Goal: Navigation & Orientation: Find specific page/section

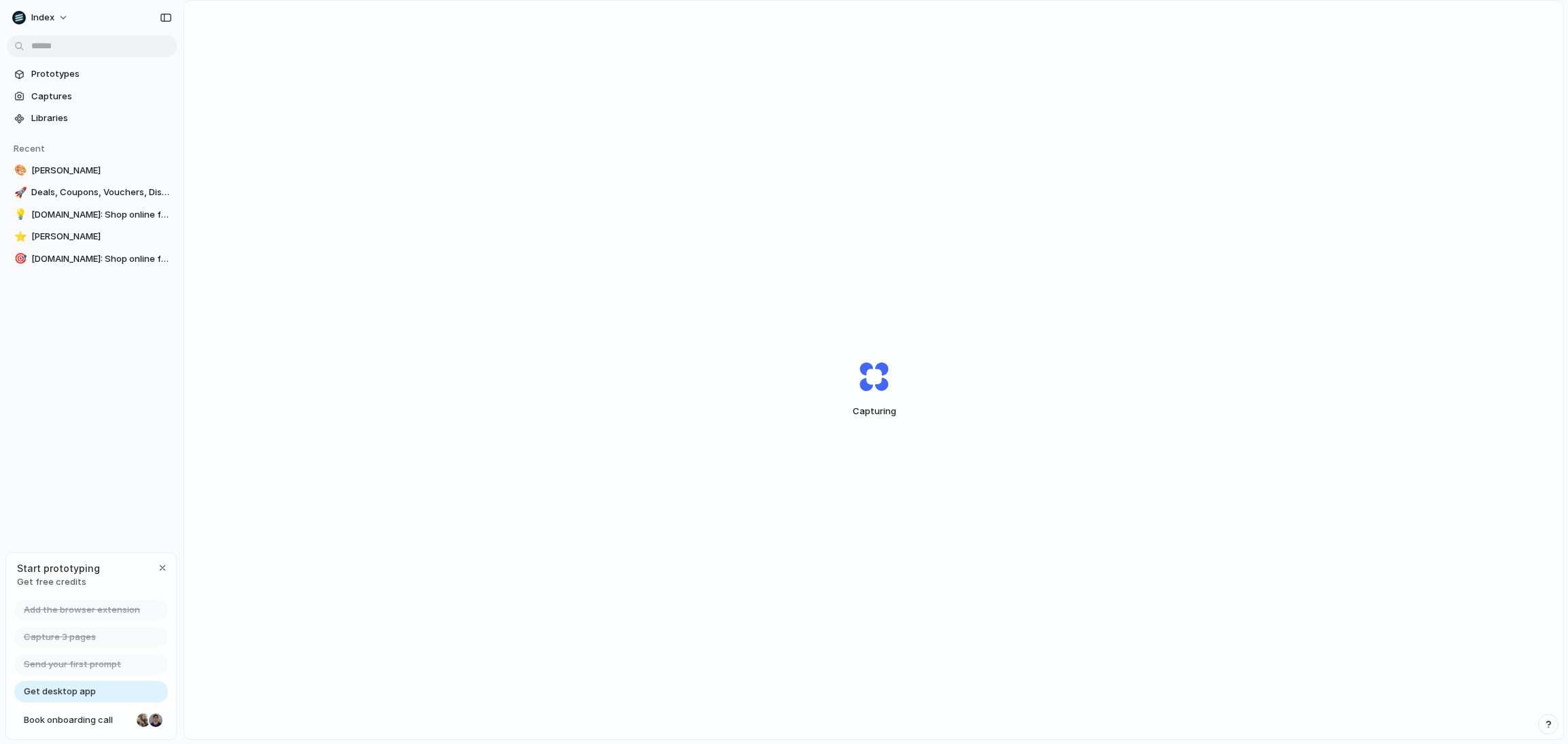
click at [595, 342] on div "Capturing" at bounding box center [873, 389] width 1379 height 776
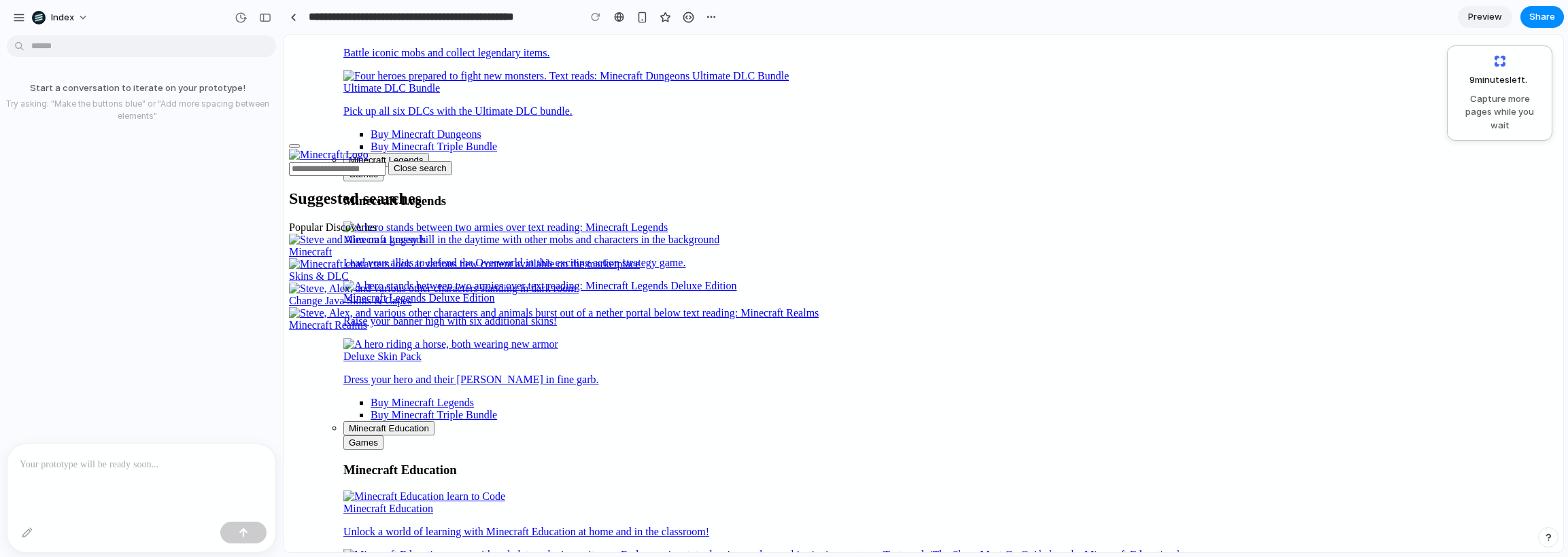
scroll to position [87, 0]
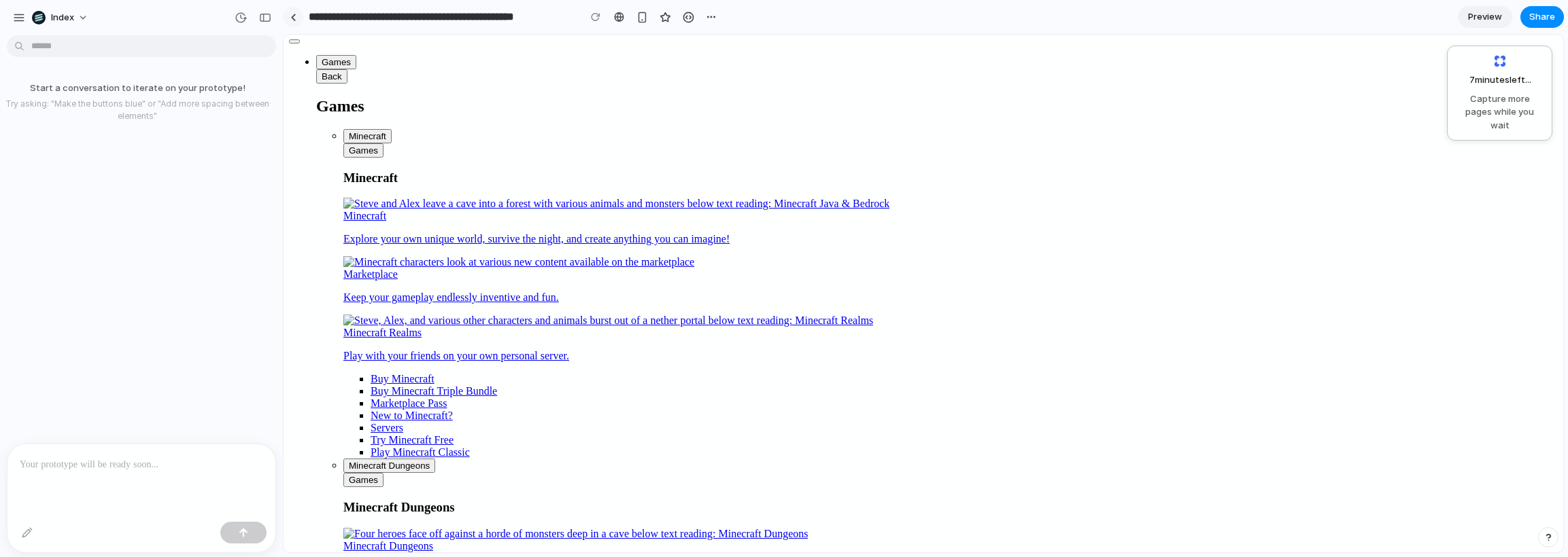
click at [296, 23] on link at bounding box center [292, 16] width 20 height 20
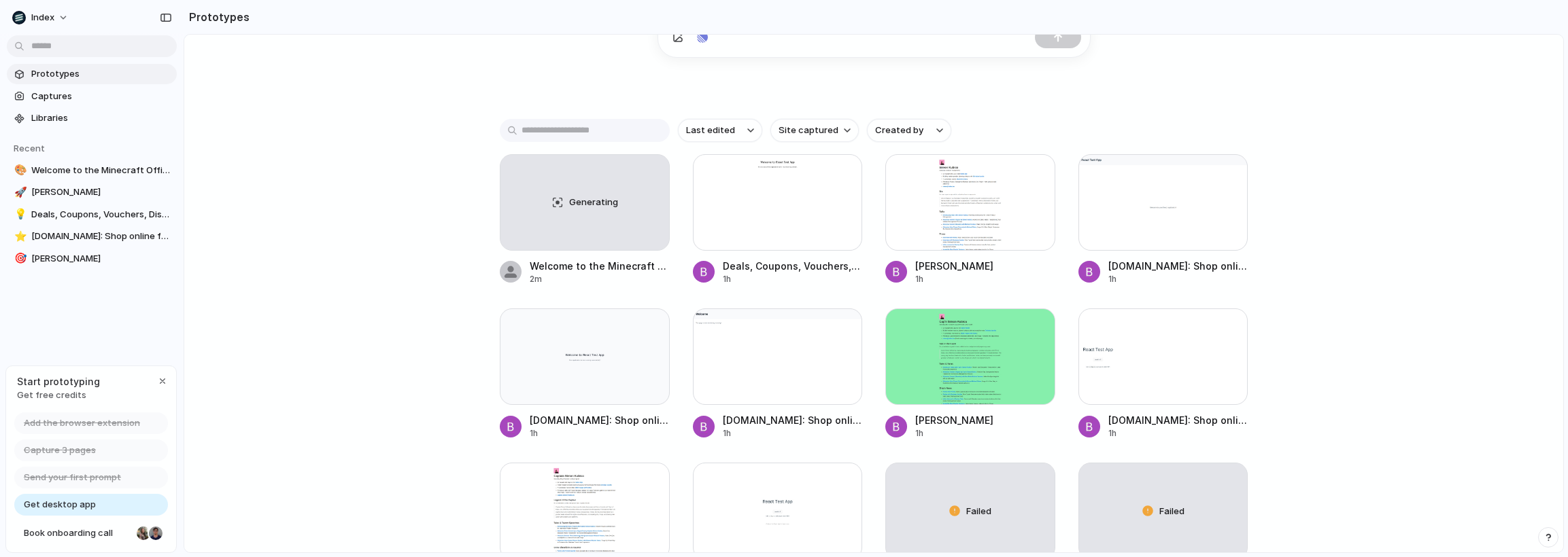
scroll to position [248, 0]
click at [533, 192] on div at bounding box center [585, 202] width 170 height 97
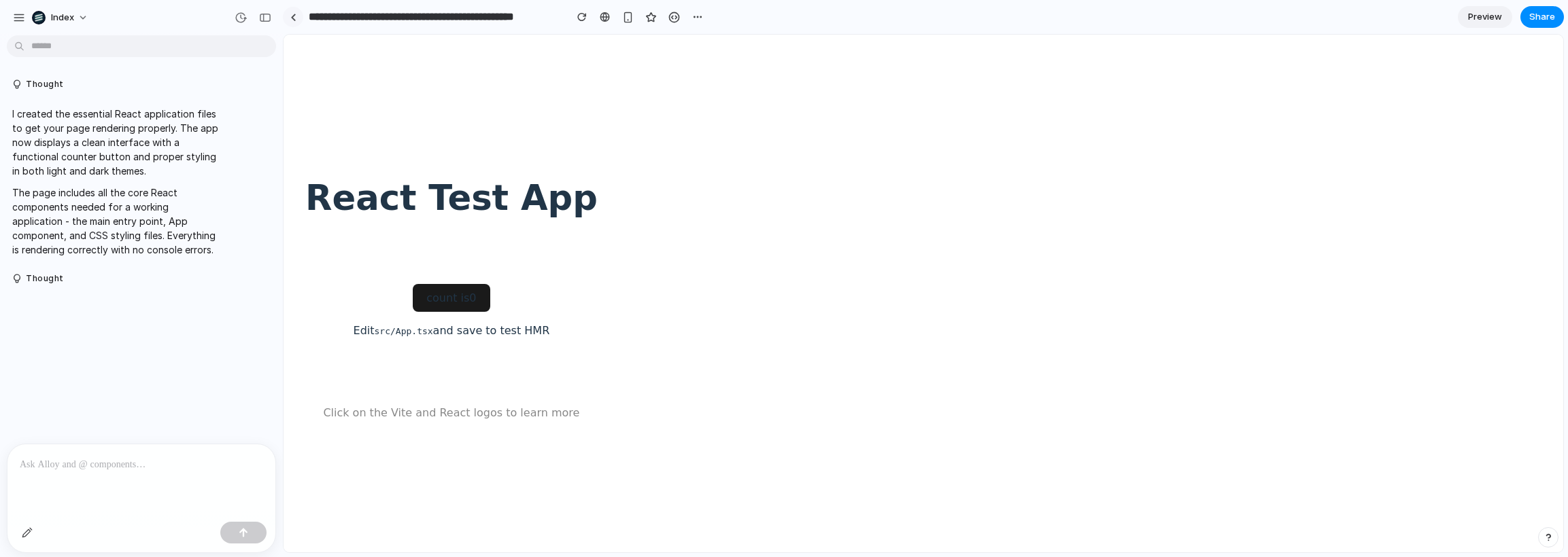
click at [295, 20] on link at bounding box center [292, 16] width 20 height 20
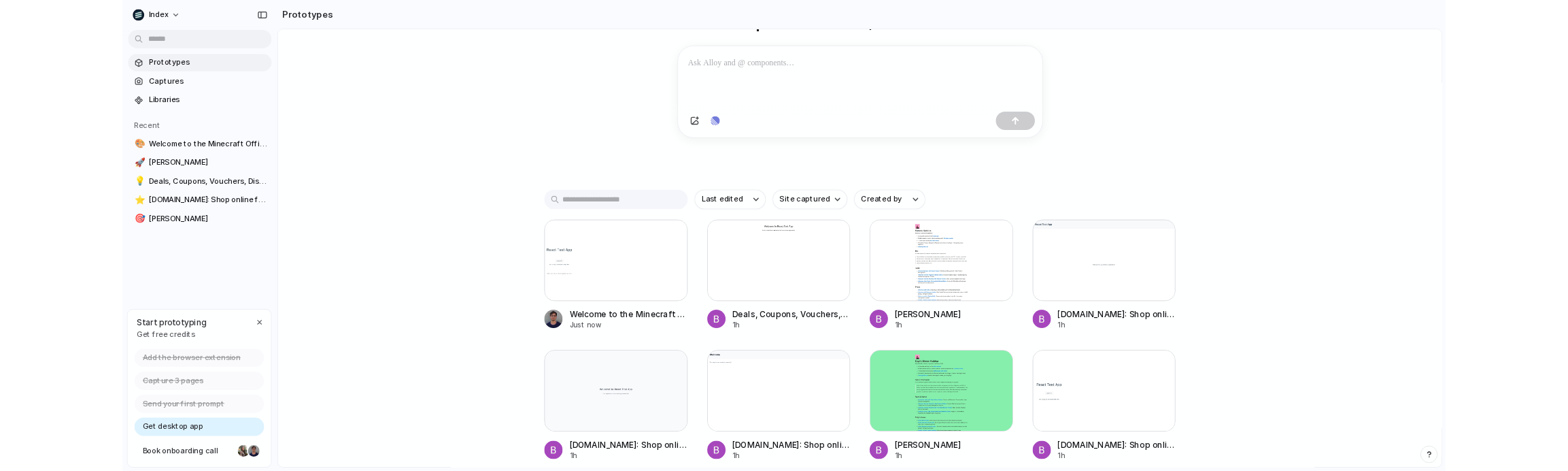
scroll to position [150, 0]
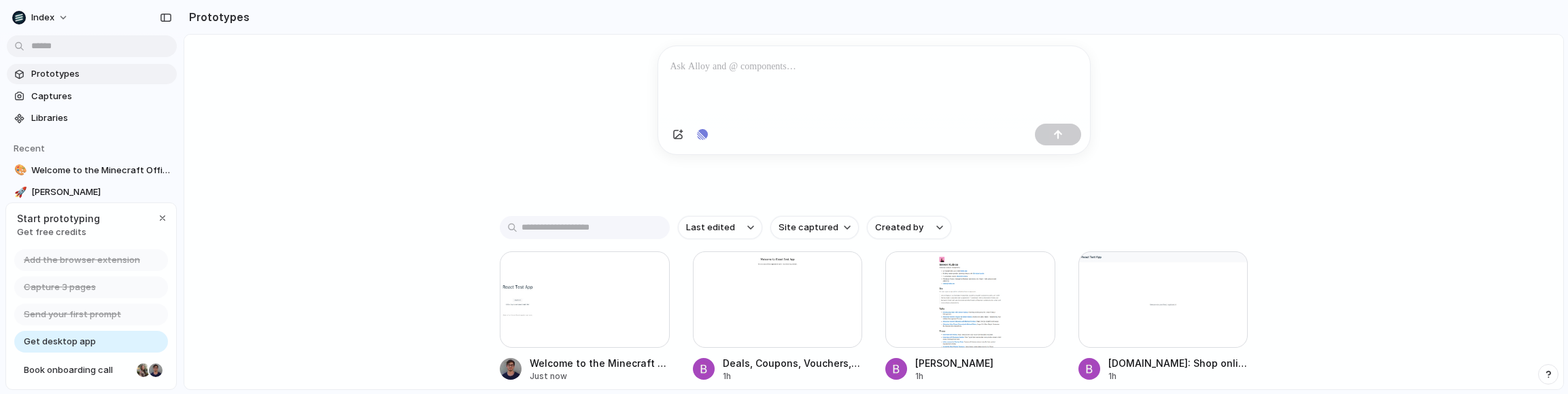
click at [305, 240] on div "Capture today, build tomorrow Clone web app Clone screenshot Start from existin…" at bounding box center [873, 98] width 1379 height 427
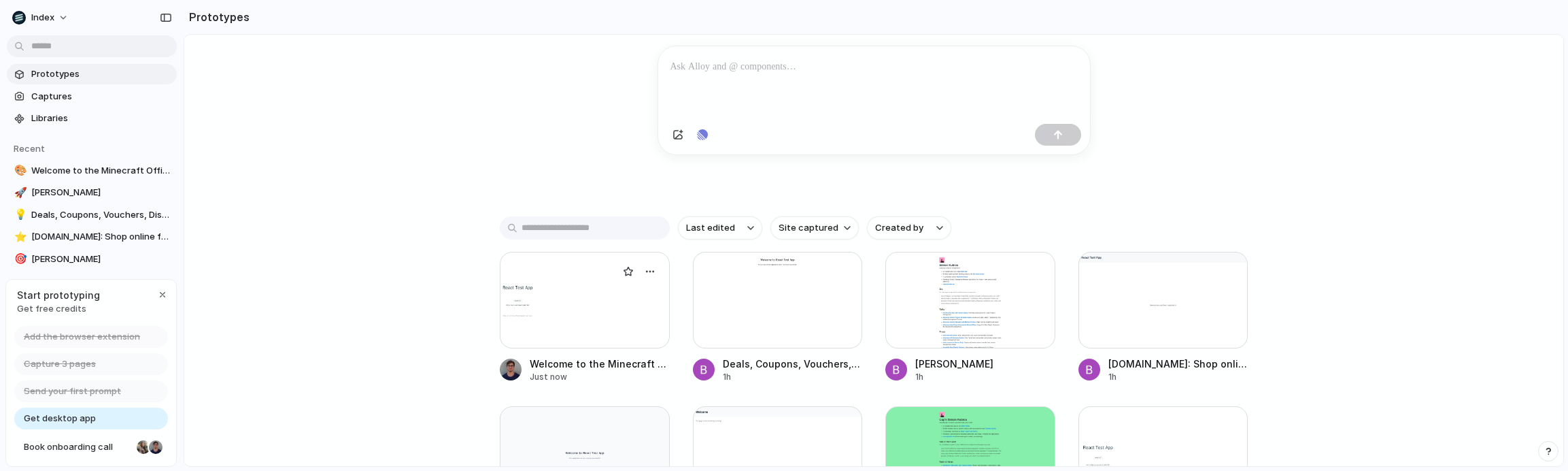
click at [563, 322] on div at bounding box center [585, 301] width 170 height 97
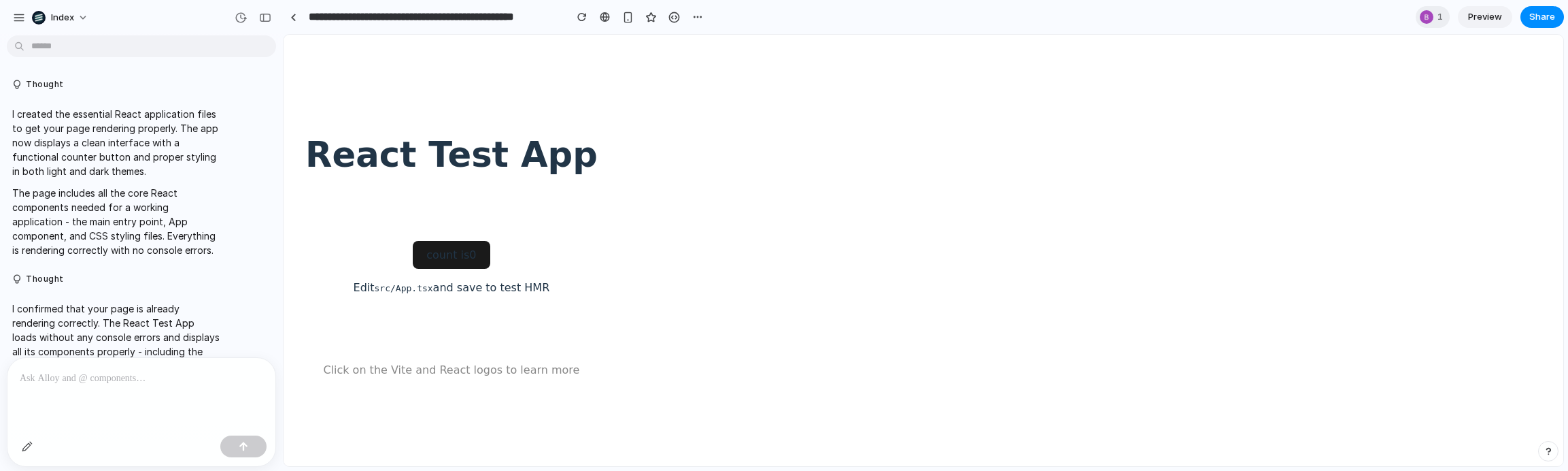
scroll to position [86, 0]
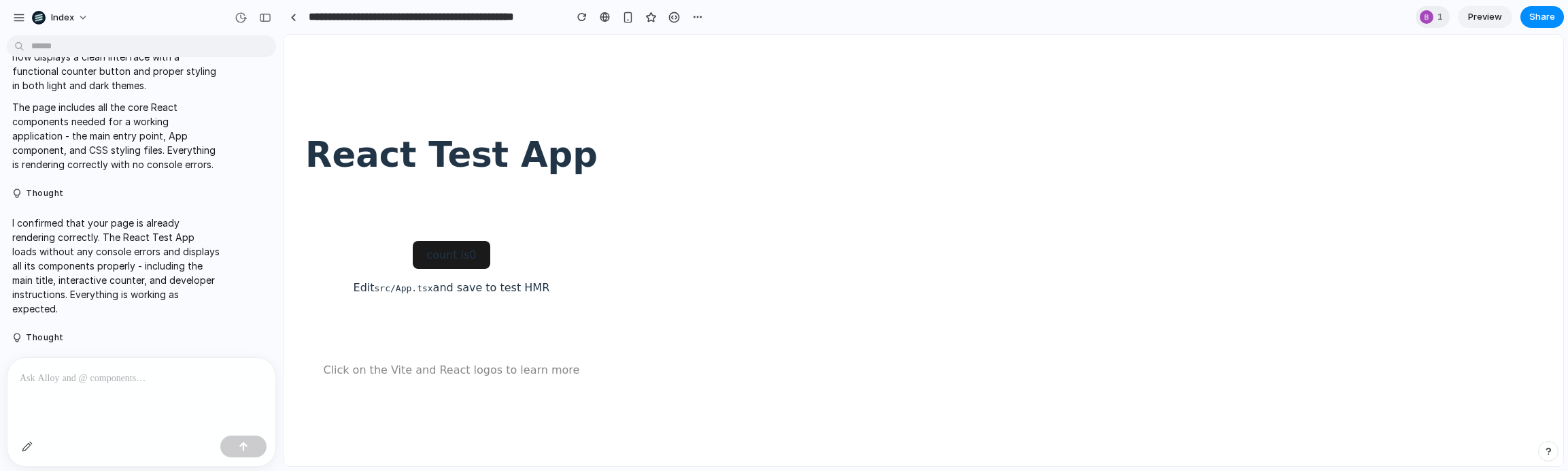
click at [367, 109] on div "React Test App count is 0 Edit src/App.tsx and save to test HMR Click on the Vi…" at bounding box center [452, 250] width 336 height 321
click at [295, 15] on div at bounding box center [293, 17] width 6 height 7
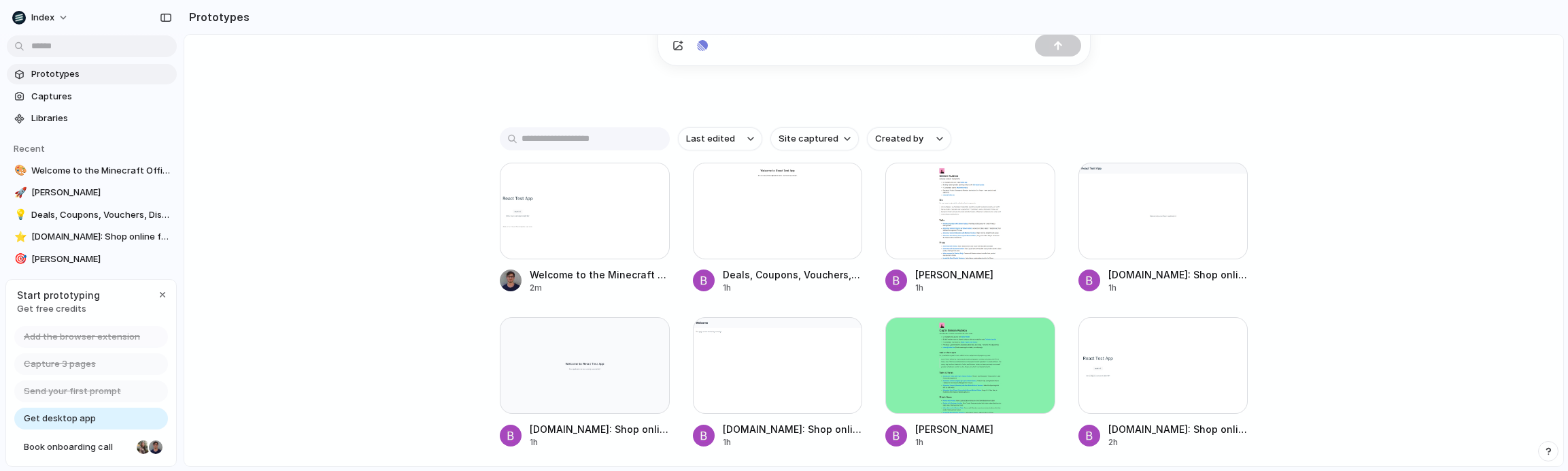
scroll to position [239, 0]
click at [583, 244] on div at bounding box center [585, 212] width 170 height 97
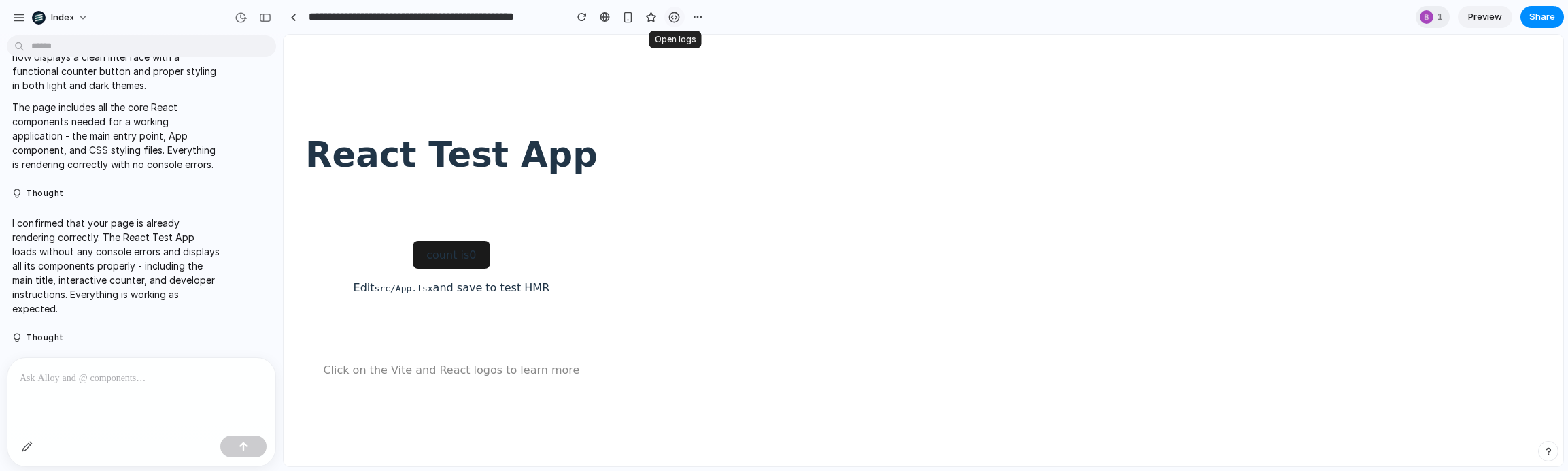
click at [676, 17] on div "button" at bounding box center [675, 17] width 11 height 11
click at [289, 21] on link at bounding box center [292, 16] width 20 height 20
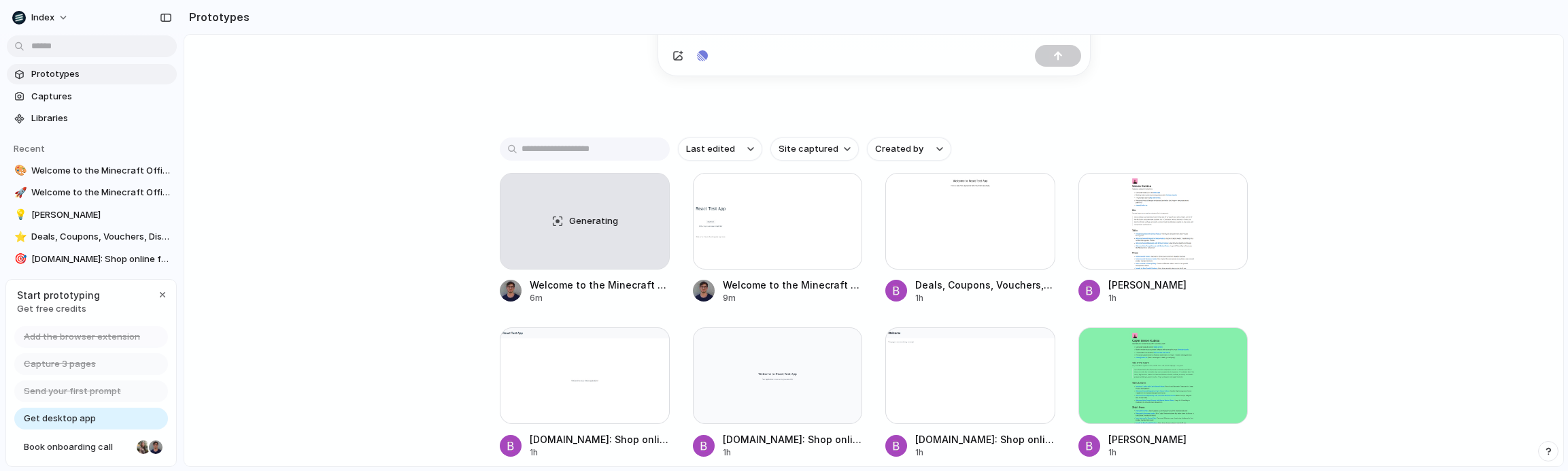
scroll to position [230, 0]
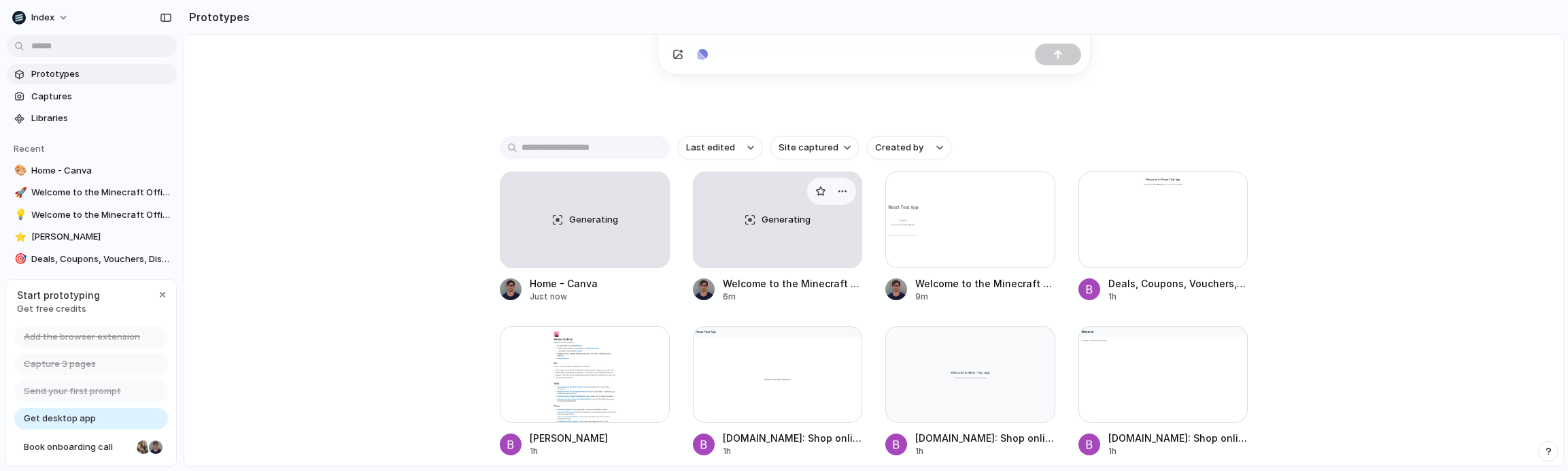
click at [780, 229] on div "Generating" at bounding box center [778, 220] width 169 height 95
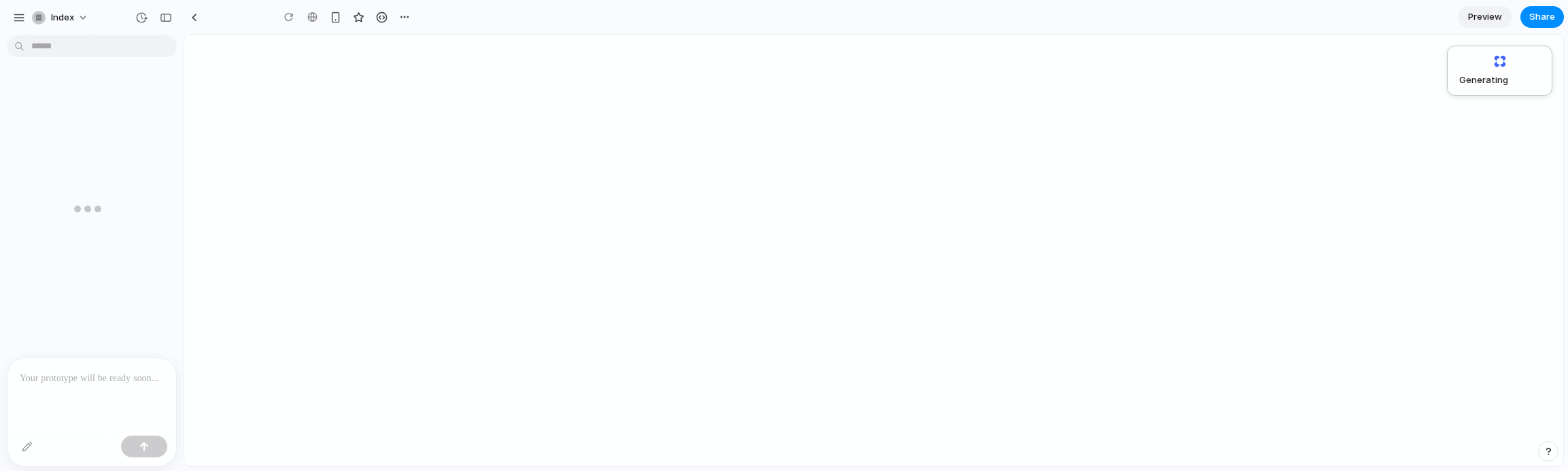
type input "**********"
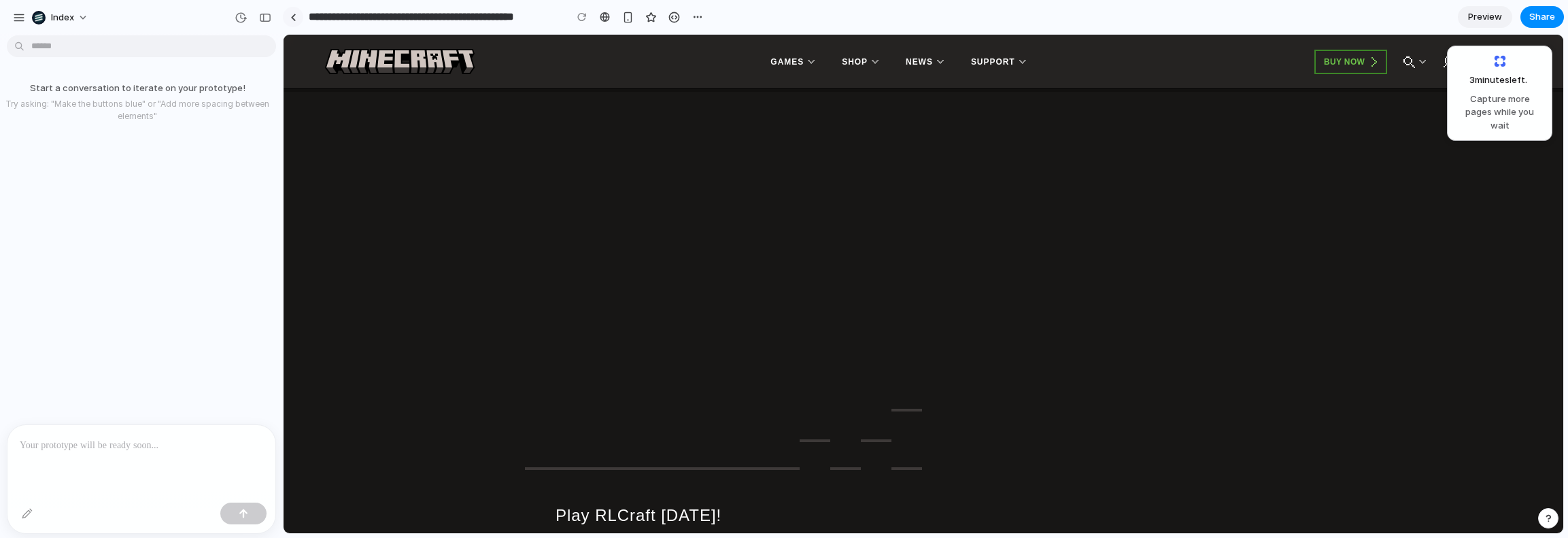
click at [289, 15] on link at bounding box center [292, 16] width 20 height 20
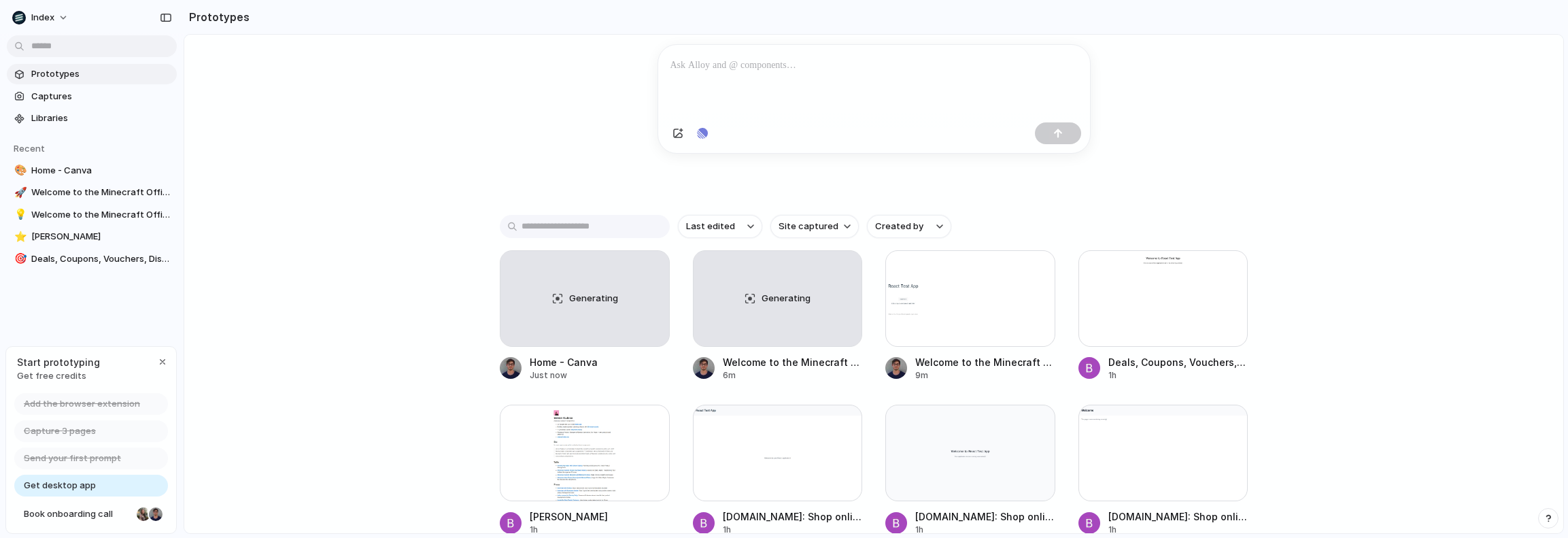
scroll to position [151, 0]
click at [609, 309] on div "Generating" at bounding box center [585, 300] width 169 height 95
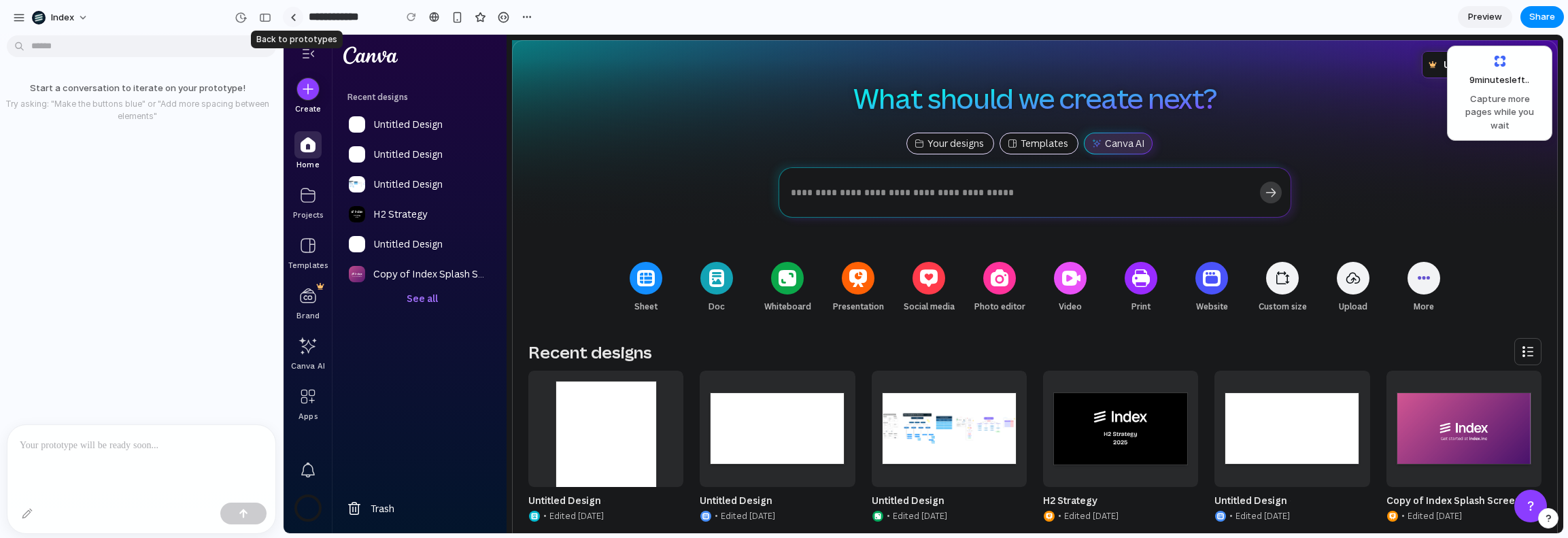
click at [291, 16] on div at bounding box center [293, 17] width 6 height 7
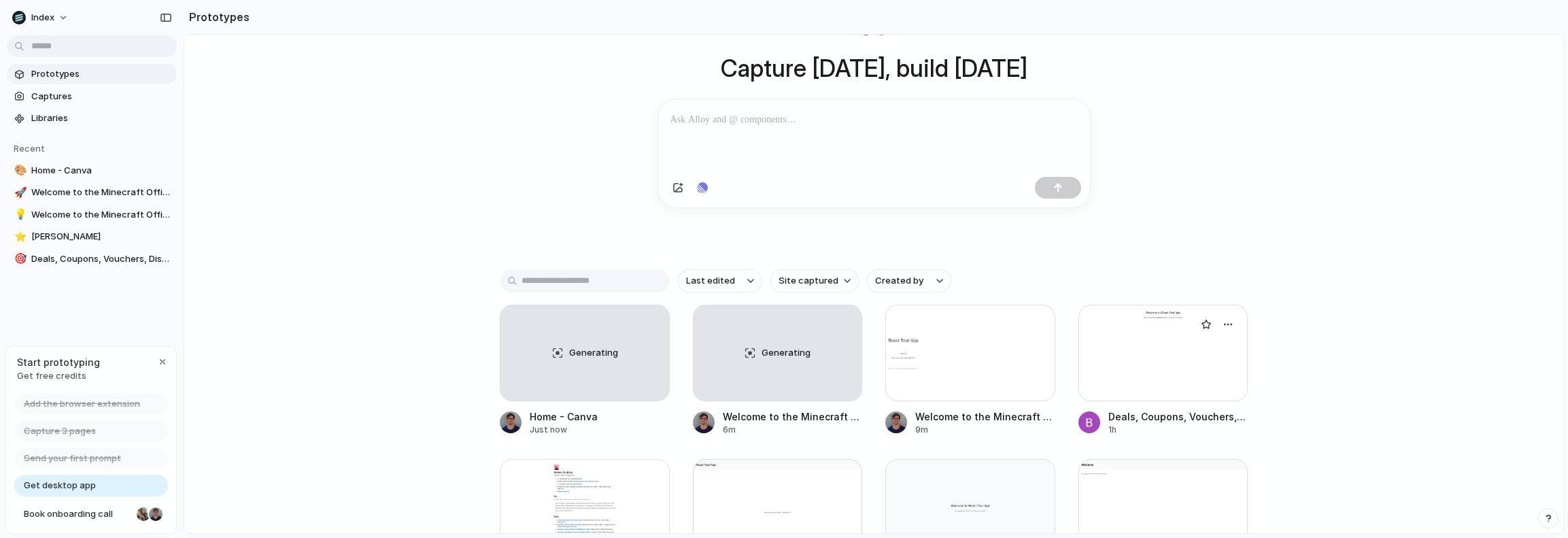
scroll to position [225, 0]
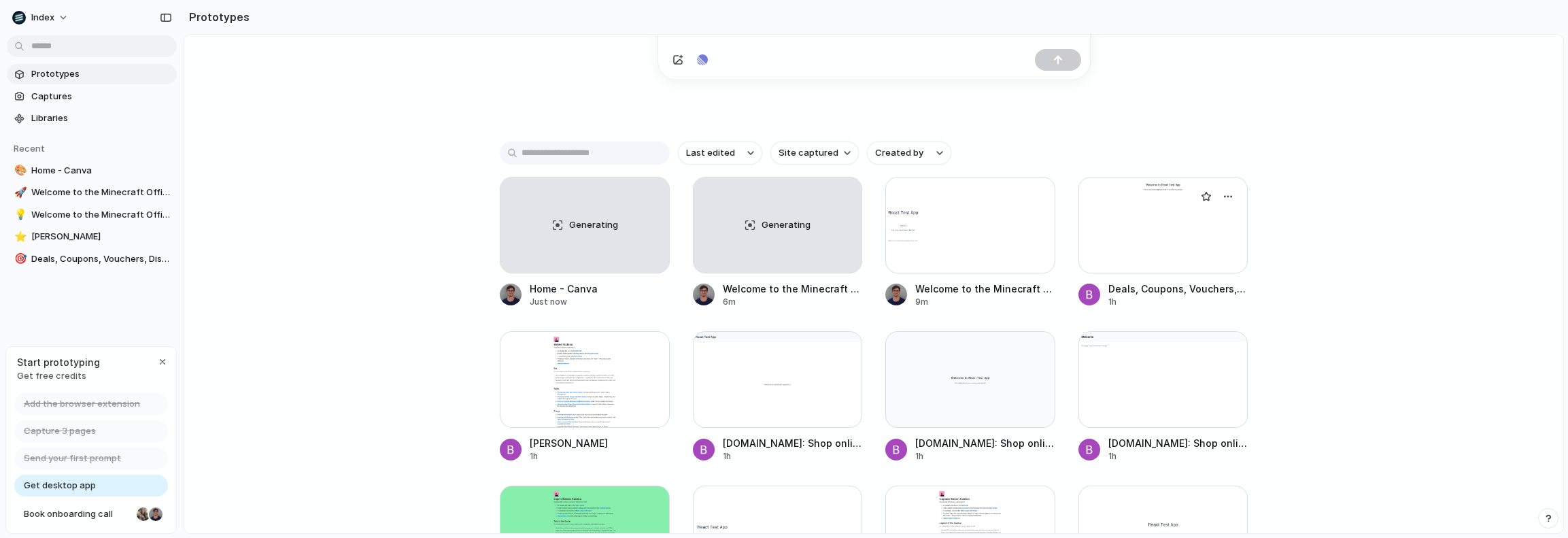
click at [1144, 229] on div at bounding box center [1163, 225] width 170 height 97
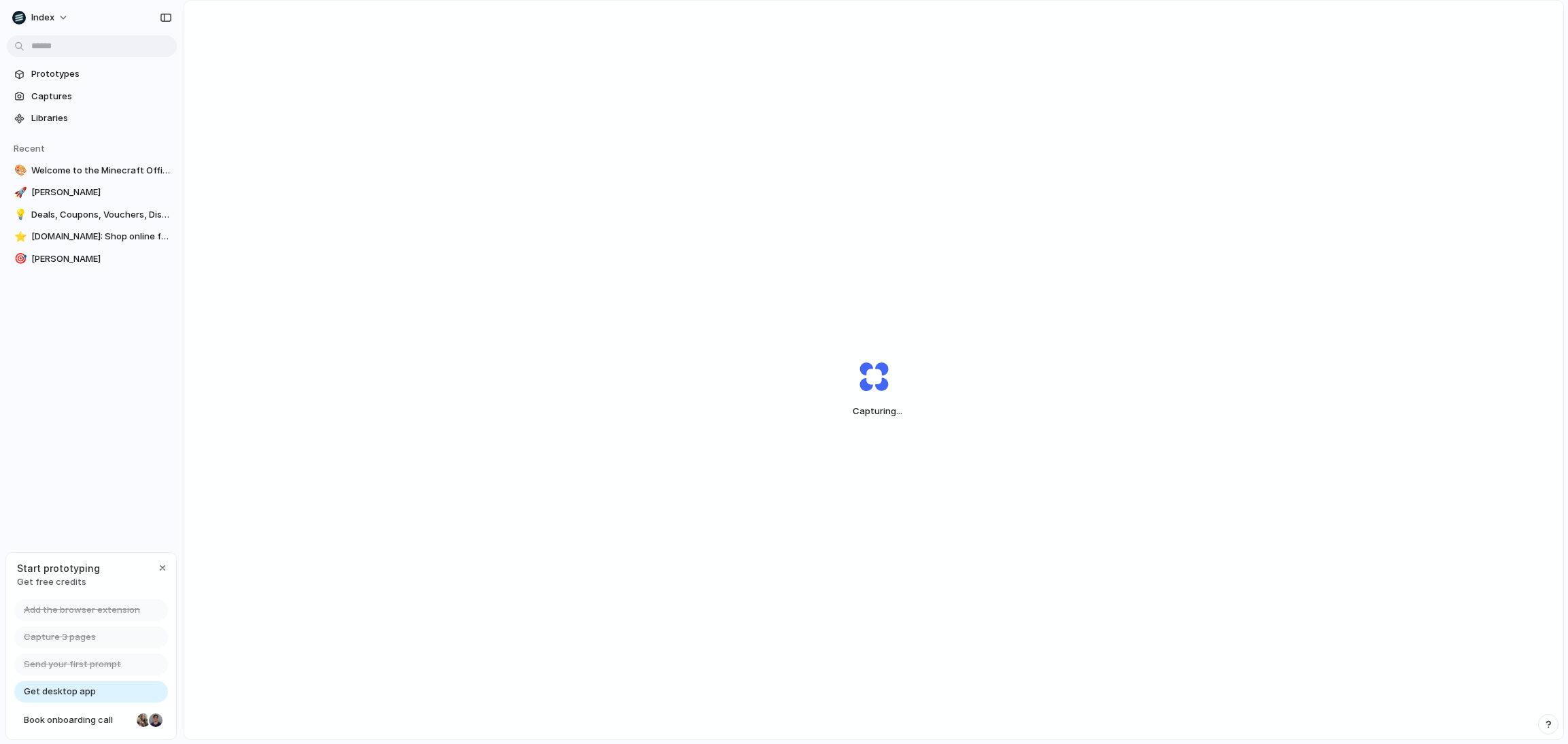
drag, startPoint x: 0, startPoint y: 0, endPoint x: 699, endPoint y: 902, distance: 1141.1
click at [699, 743] on html "Index Prototypes Captures Libraries Recent 🎨 Welcome to the Minecraft Official …" at bounding box center [784, 372] width 1568 height 744
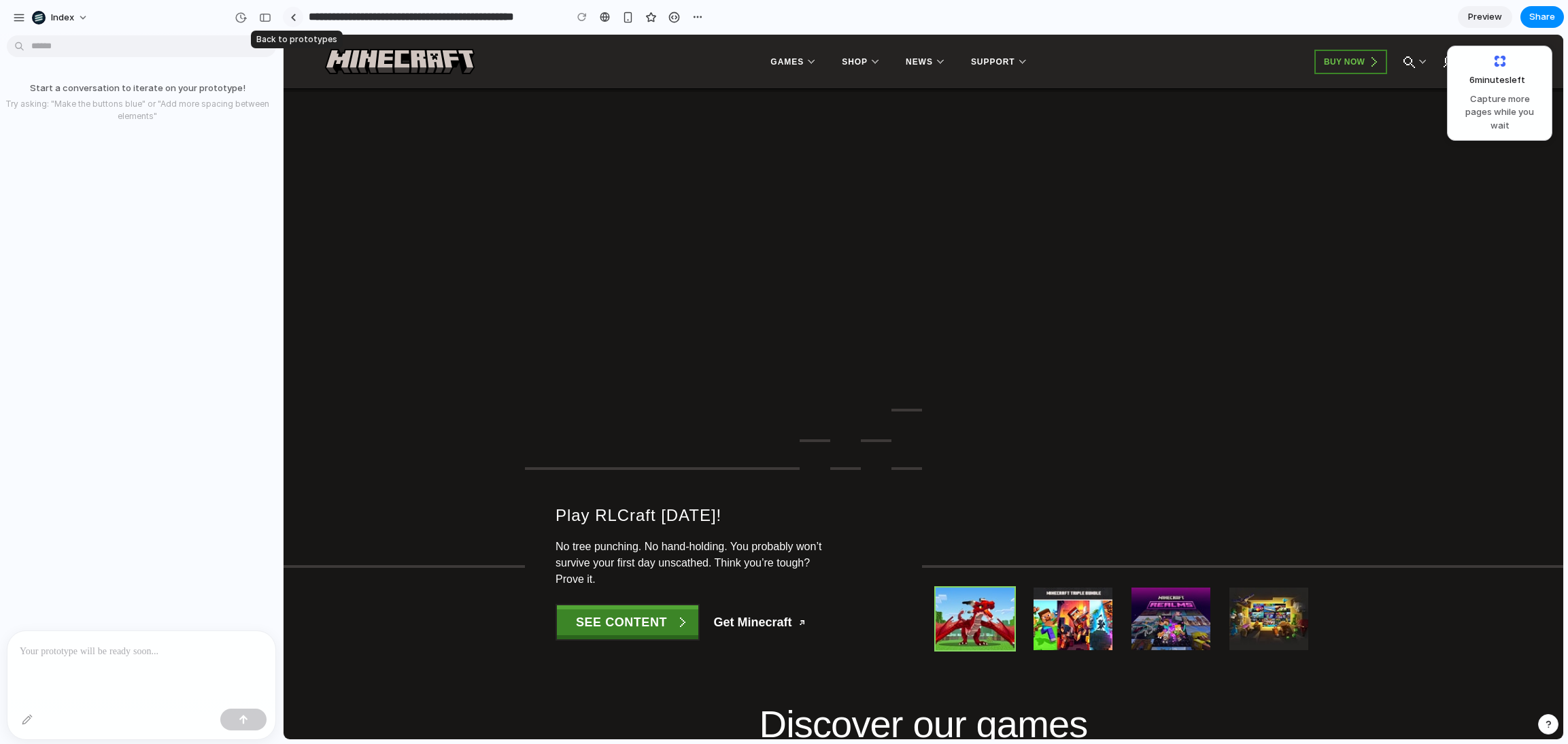
click at [297, 19] on link at bounding box center [292, 16] width 20 height 20
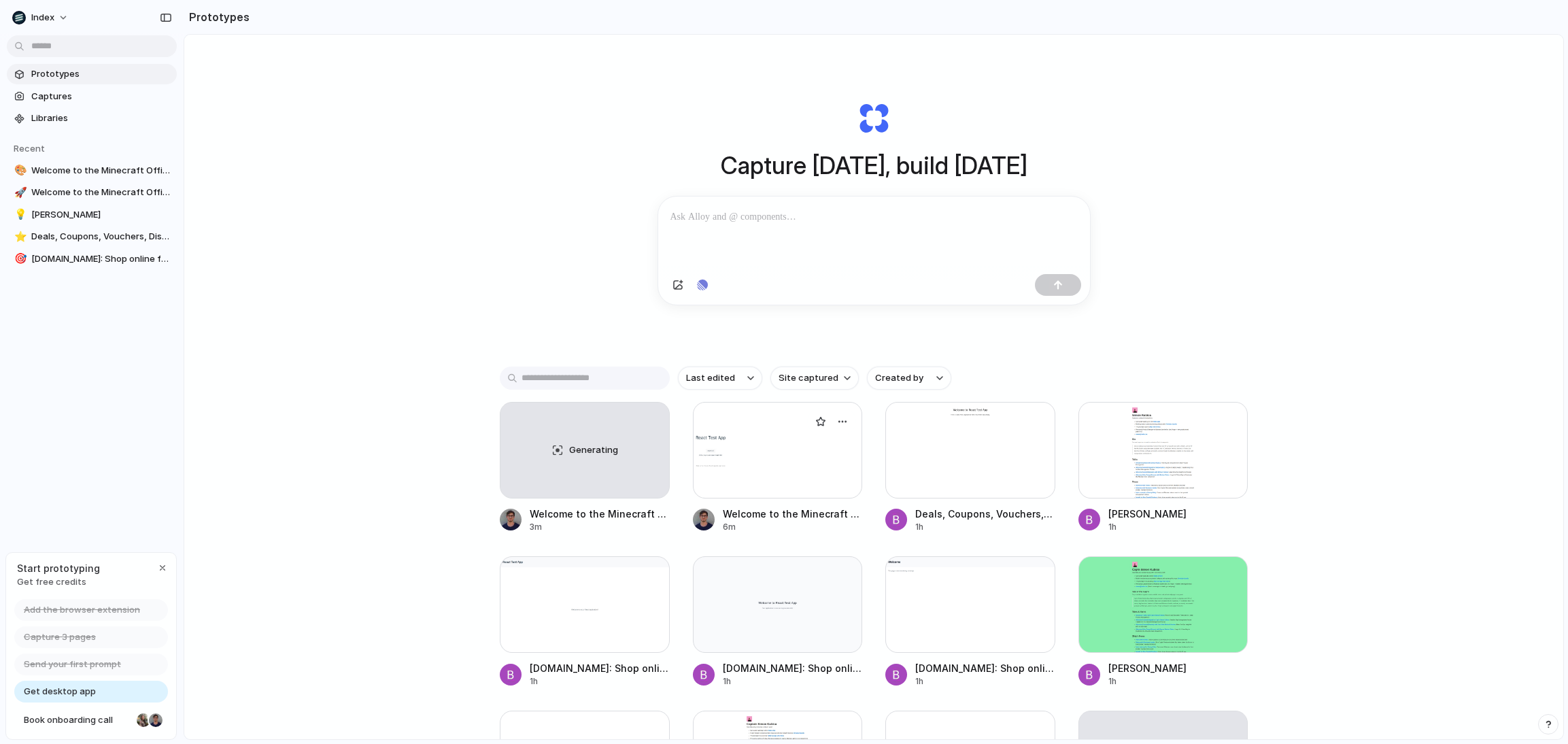
click at [747, 446] on div at bounding box center [778, 451] width 170 height 97
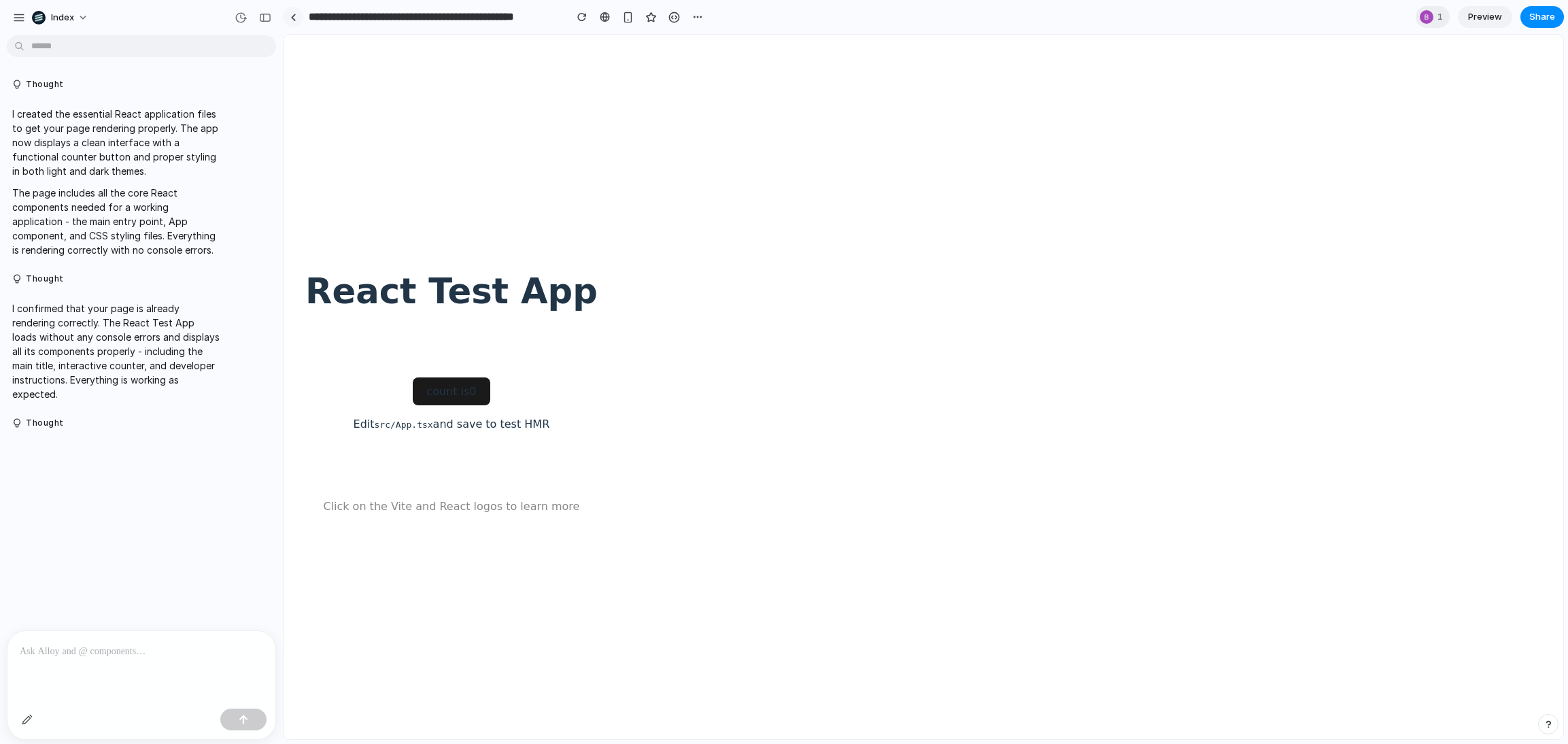
click at [288, 23] on link at bounding box center [292, 16] width 20 height 20
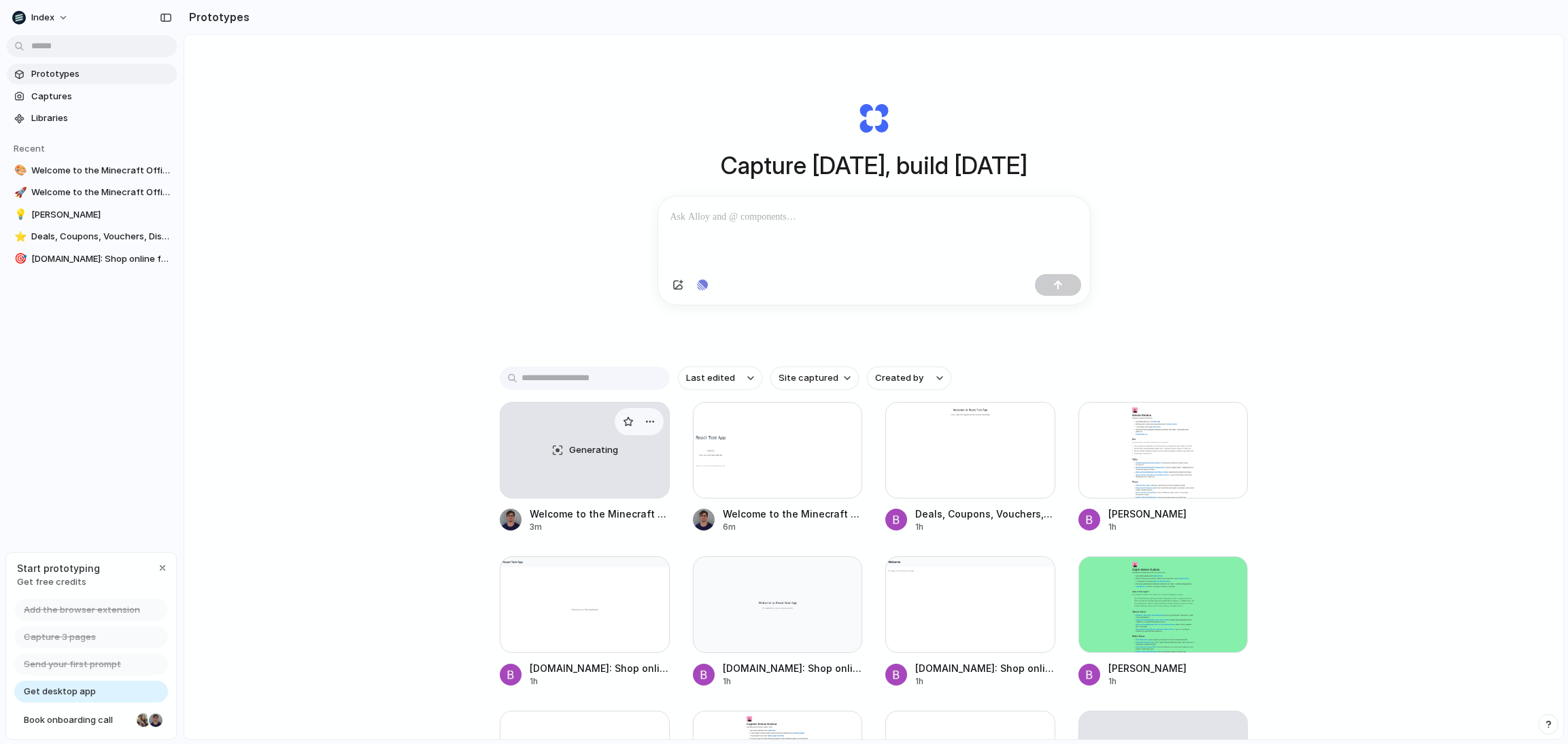
click at [574, 437] on div "Generating" at bounding box center [585, 450] width 169 height 95
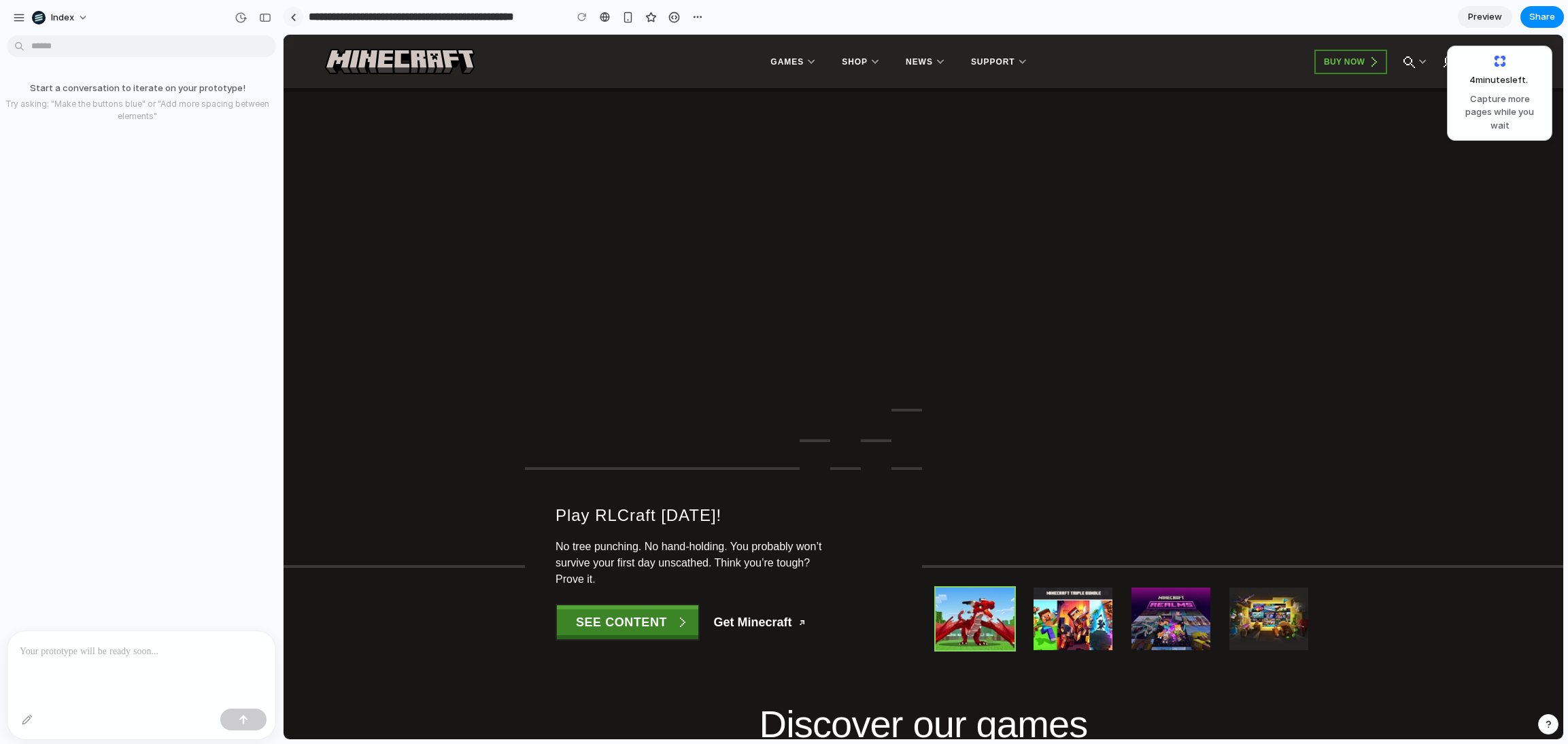
click at [299, 21] on link at bounding box center [292, 16] width 20 height 20
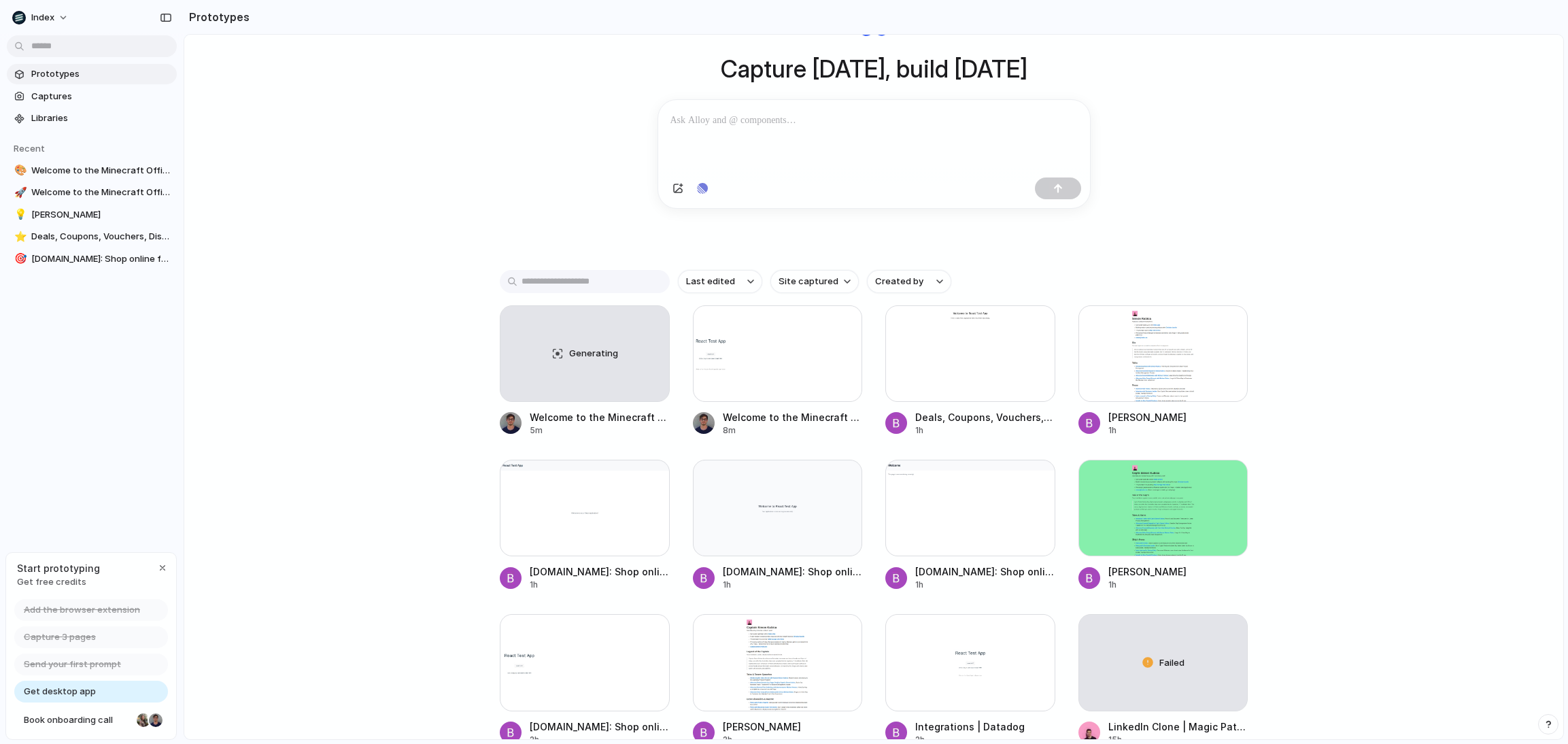
scroll to position [101, 0]
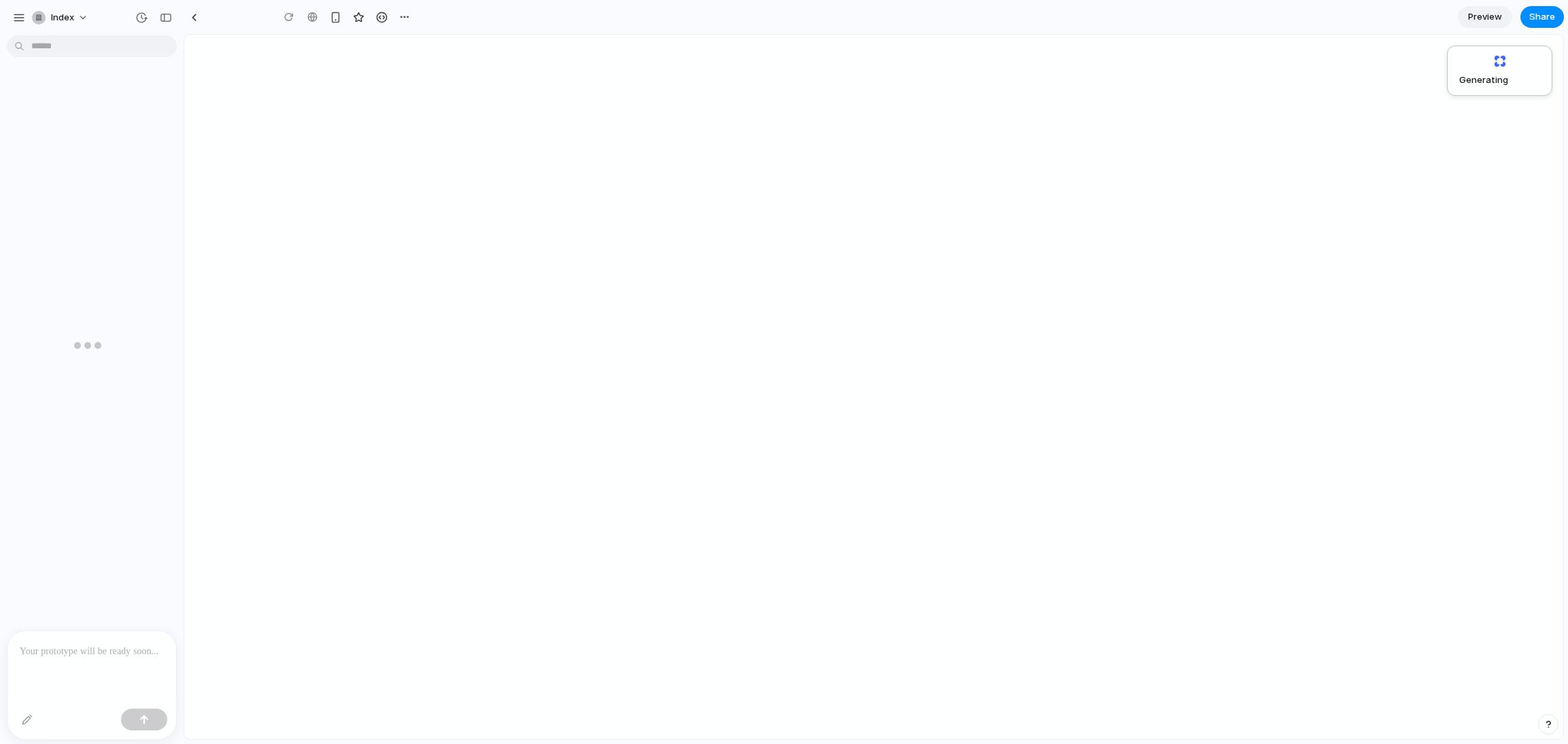
type input "**********"
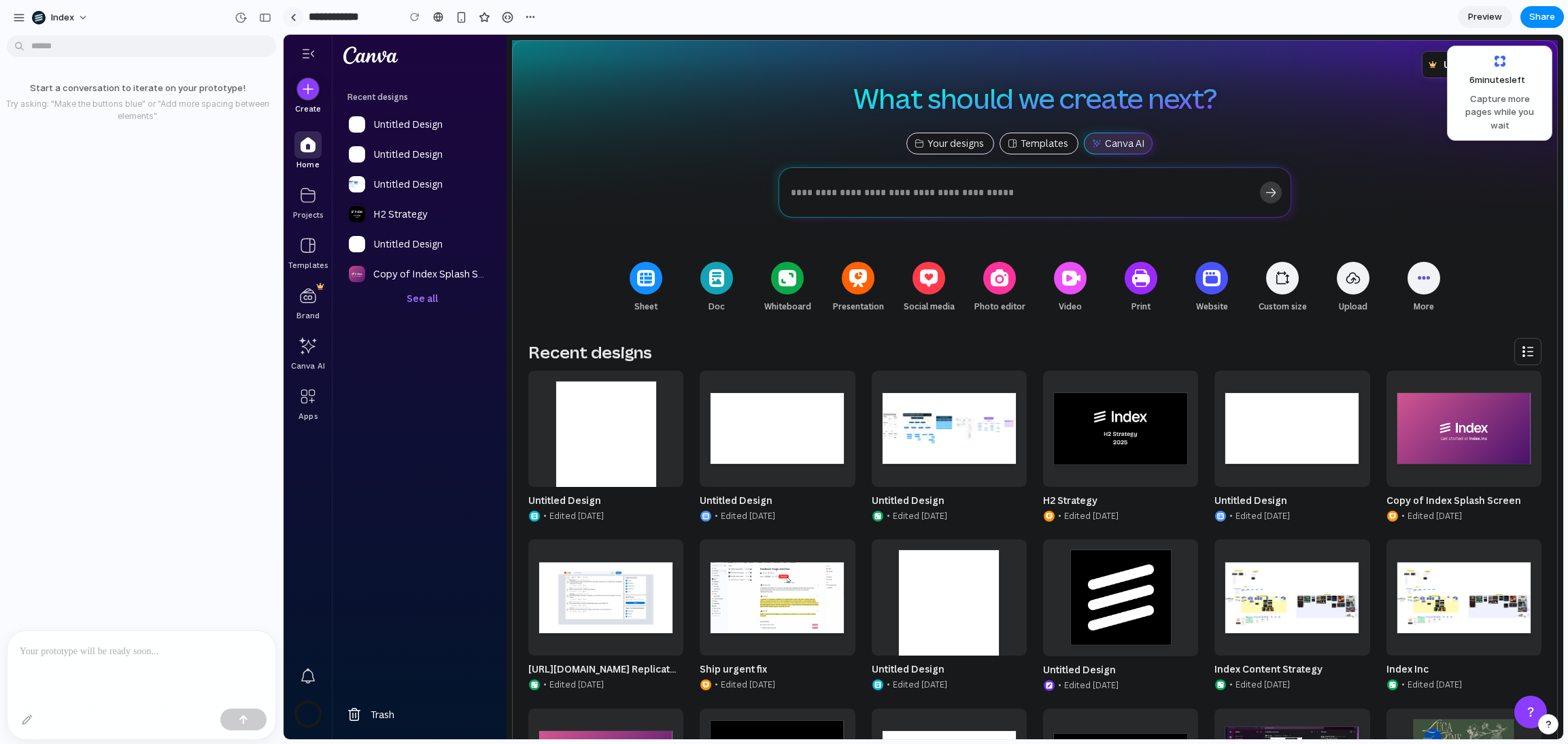
click at [296, 20] on link at bounding box center [292, 16] width 20 height 20
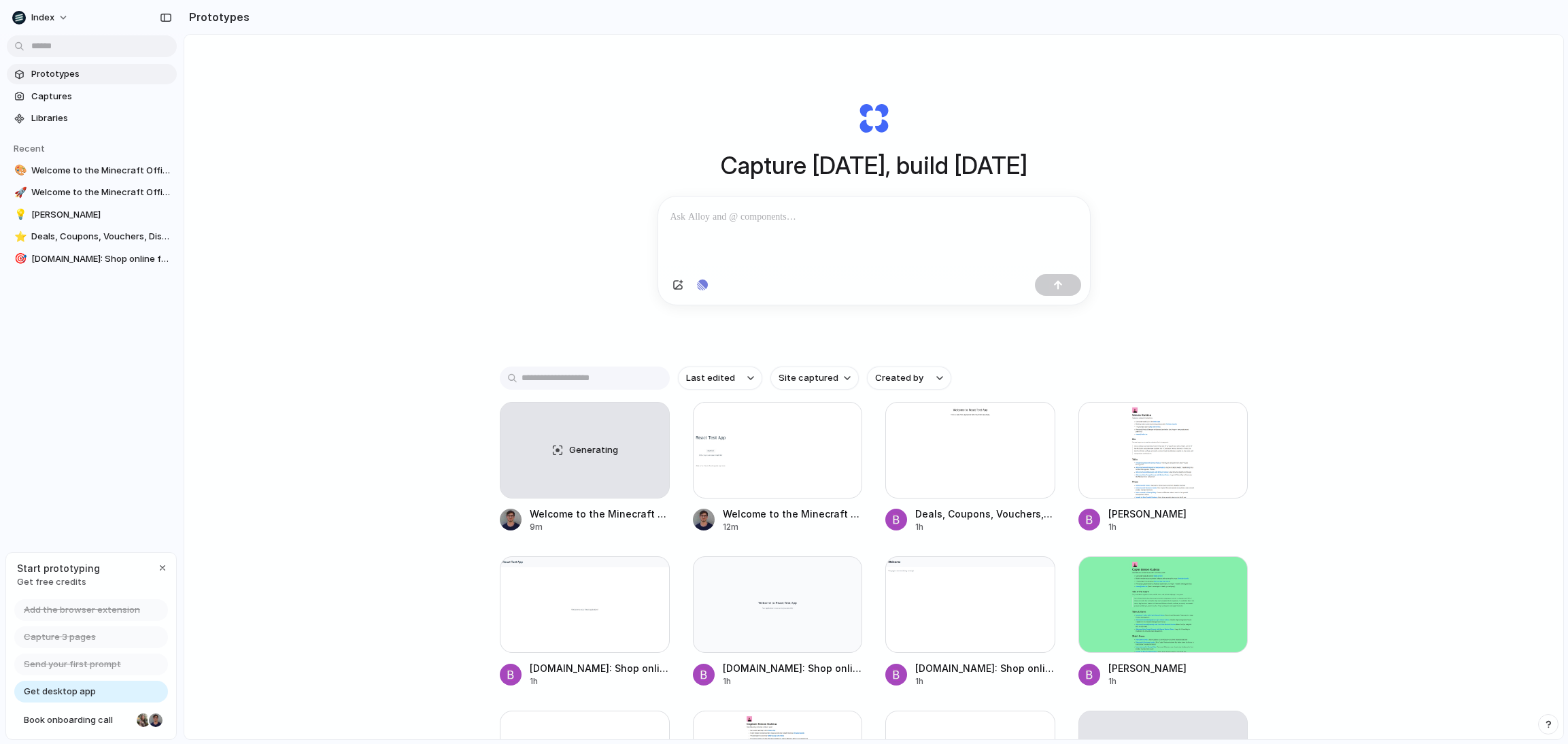
scroll to position [5, 0]
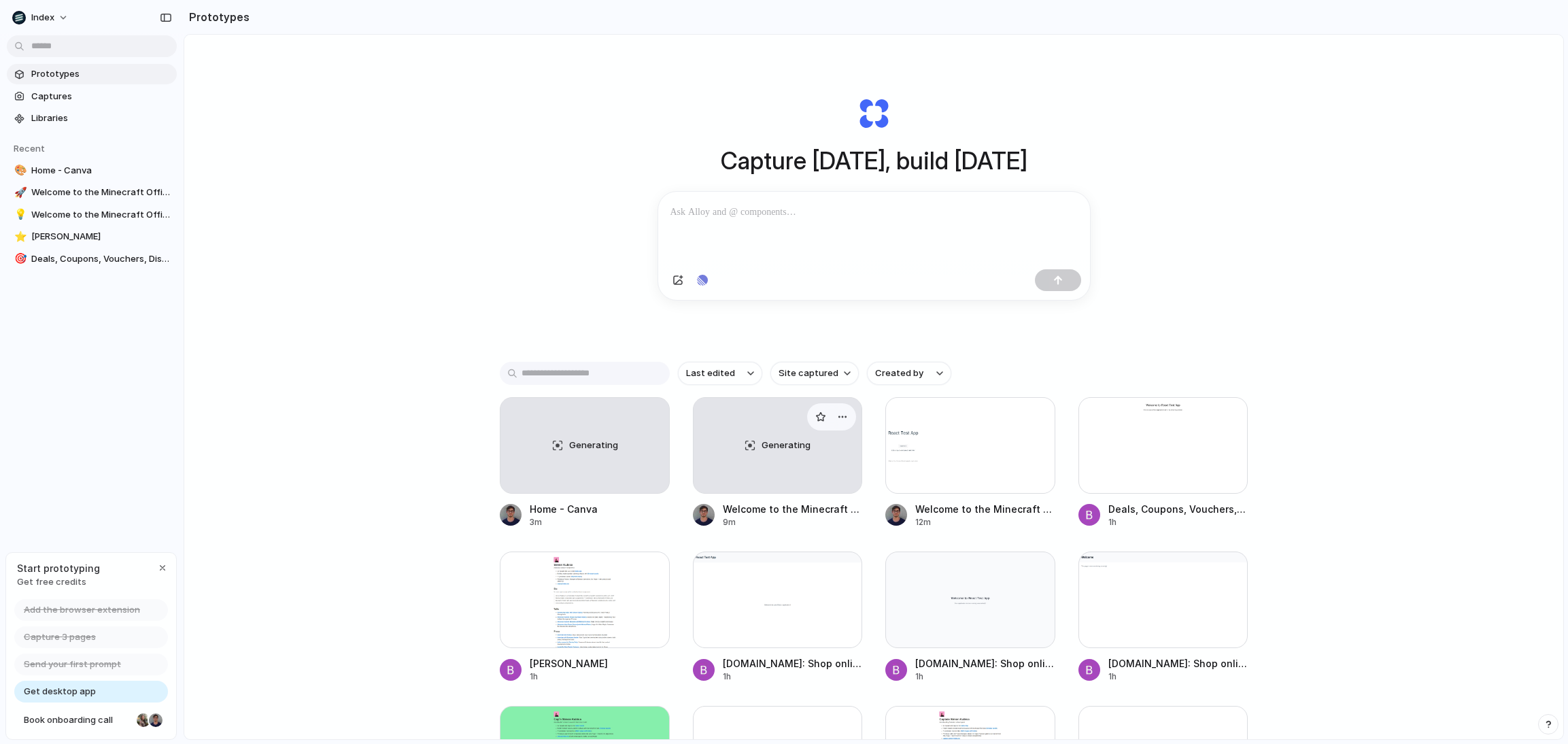
click at [801, 486] on div "Generating" at bounding box center [778, 446] width 169 height 95
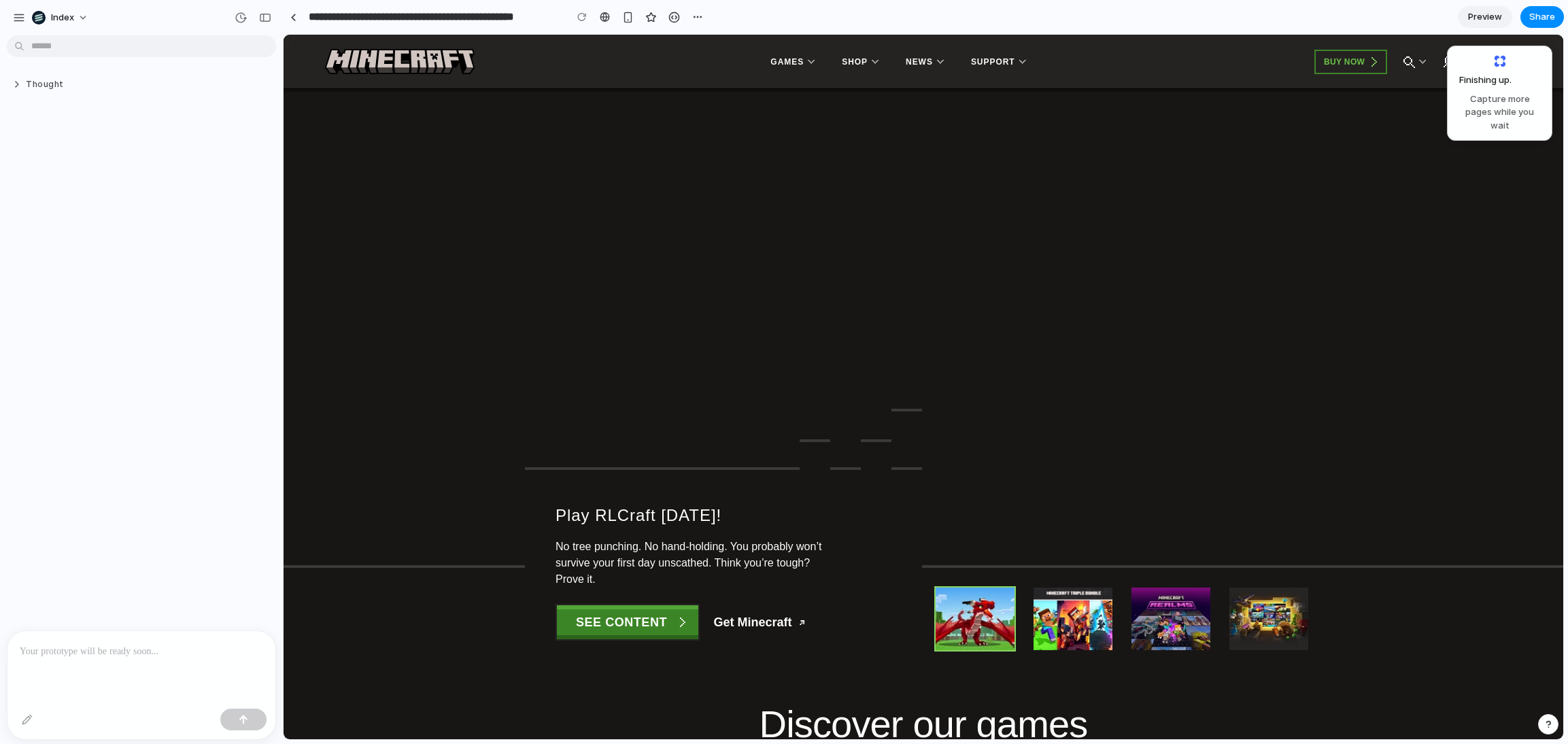
click at [48, 88] on button "Thought" at bounding box center [116, 85] width 208 height 11
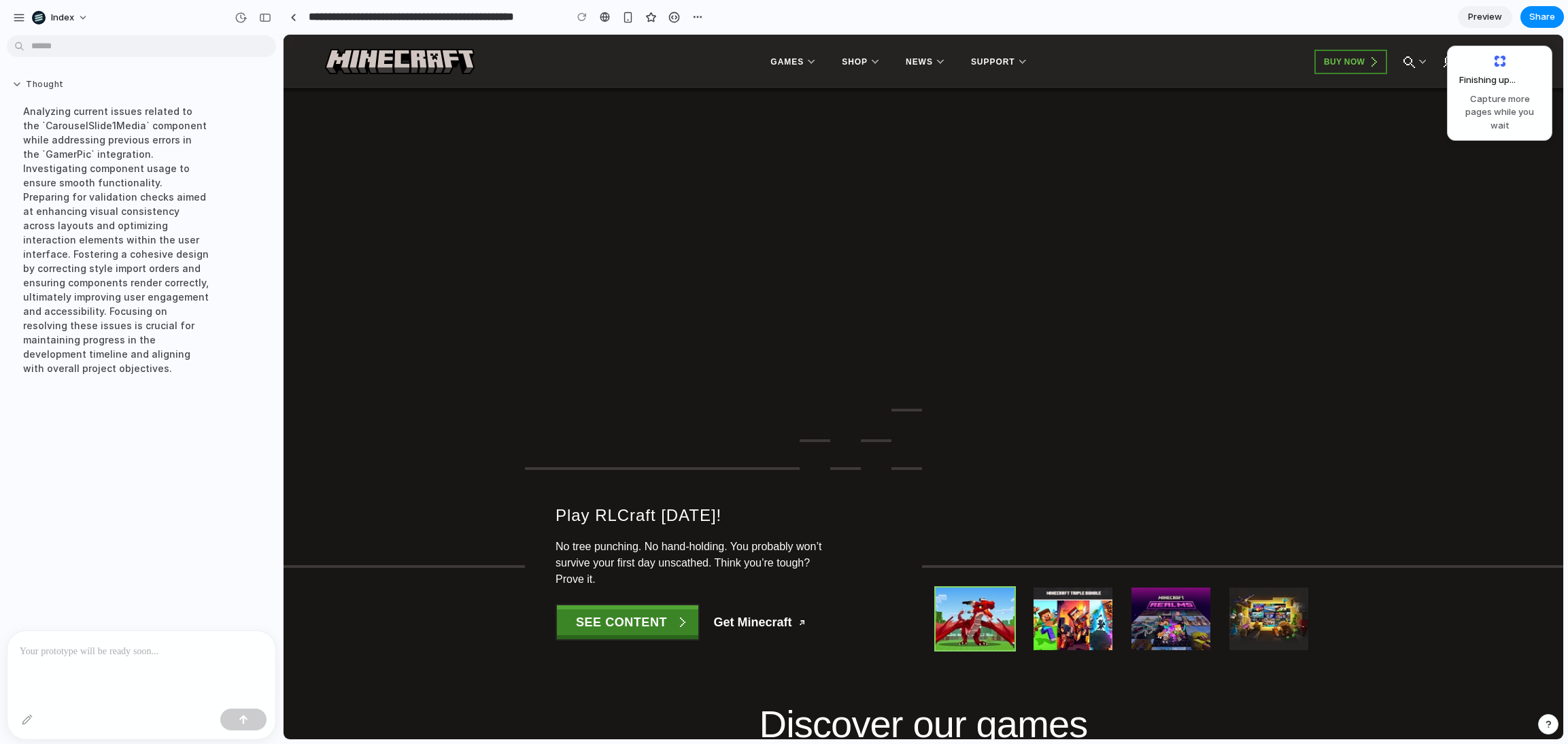
click at [49, 84] on button "Thought" at bounding box center [116, 85] width 208 height 11
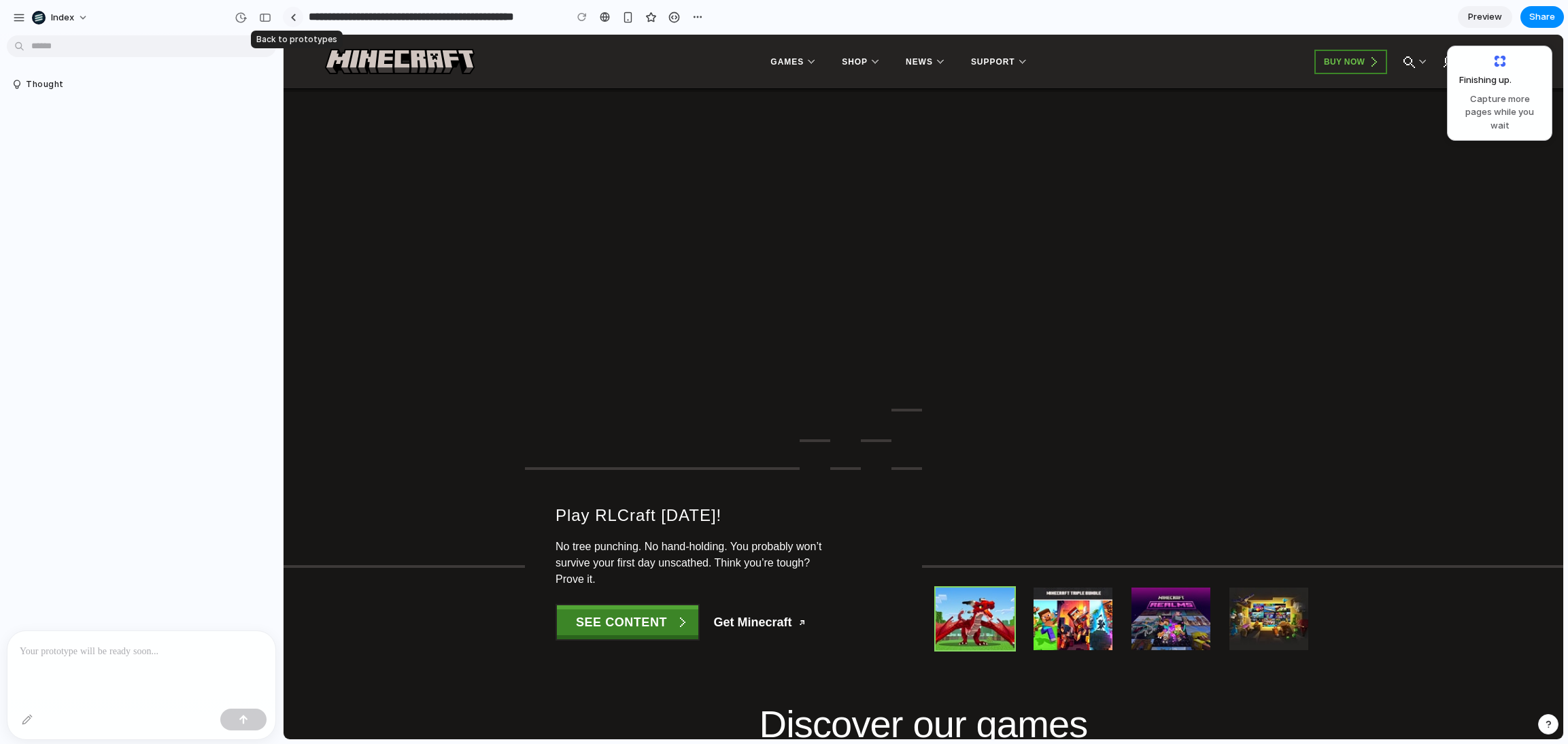
click at [292, 21] on link at bounding box center [292, 16] width 20 height 20
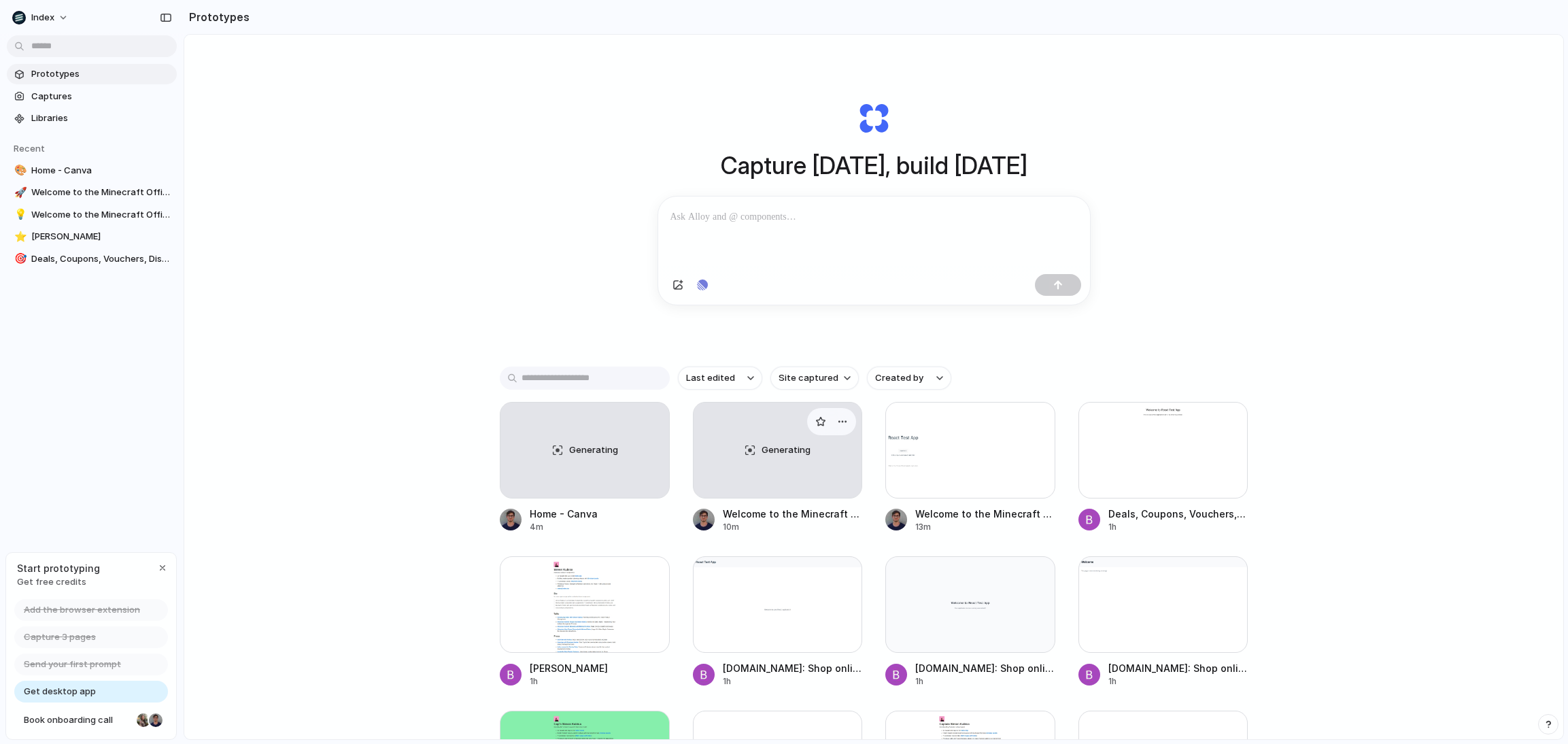
click at [758, 465] on div "Generating" at bounding box center [778, 450] width 169 height 95
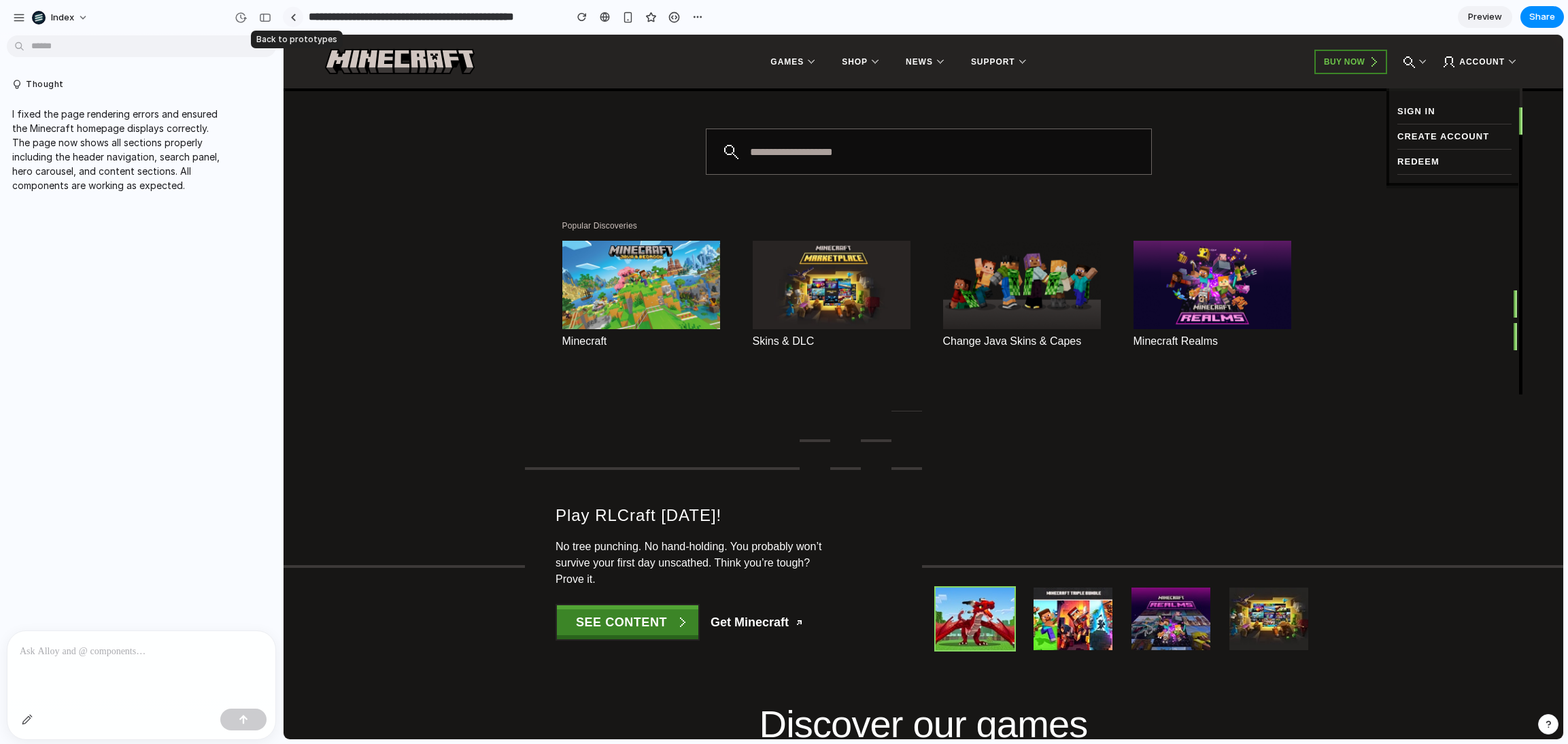
click at [296, 21] on link at bounding box center [292, 16] width 20 height 20
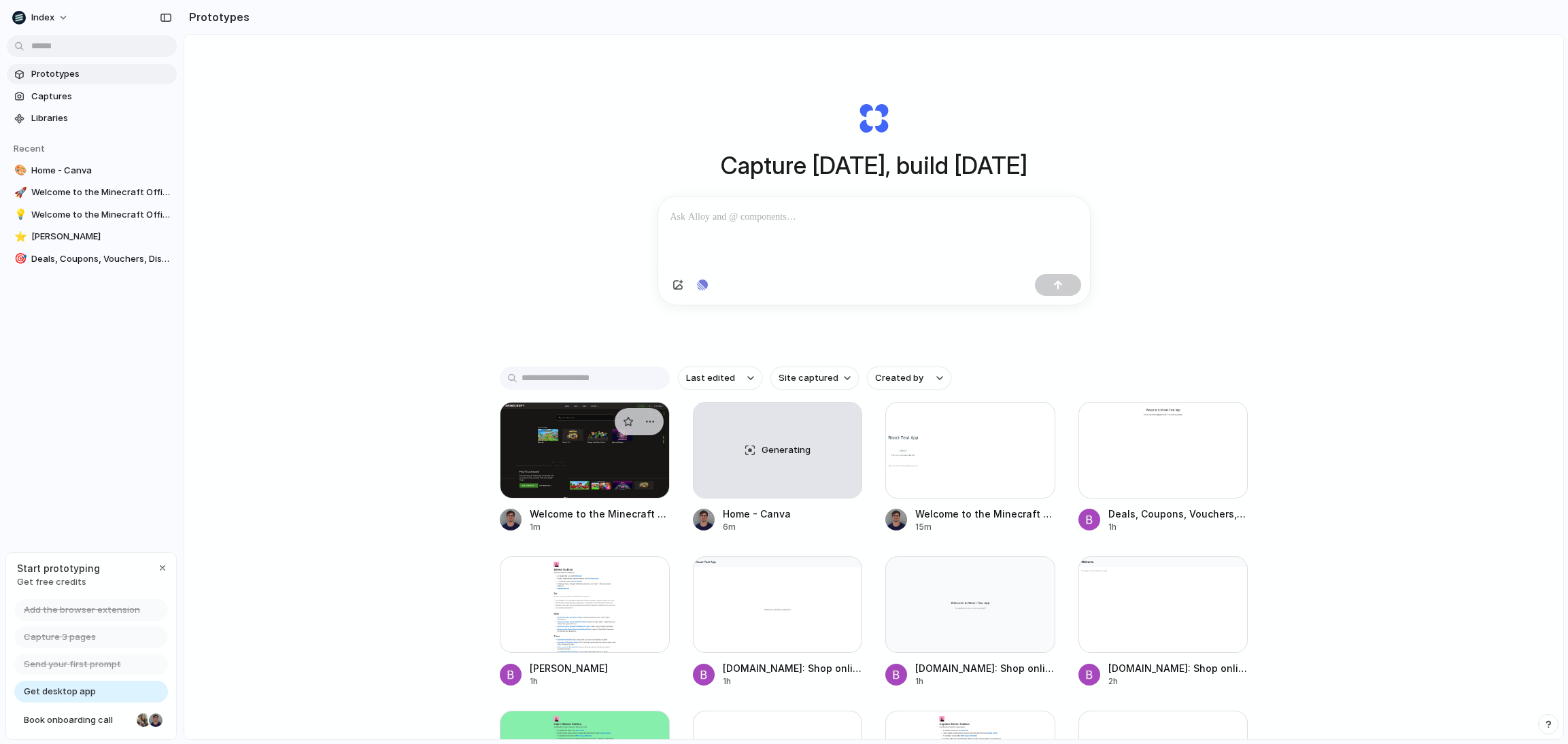
click at [578, 440] on div at bounding box center [585, 451] width 170 height 97
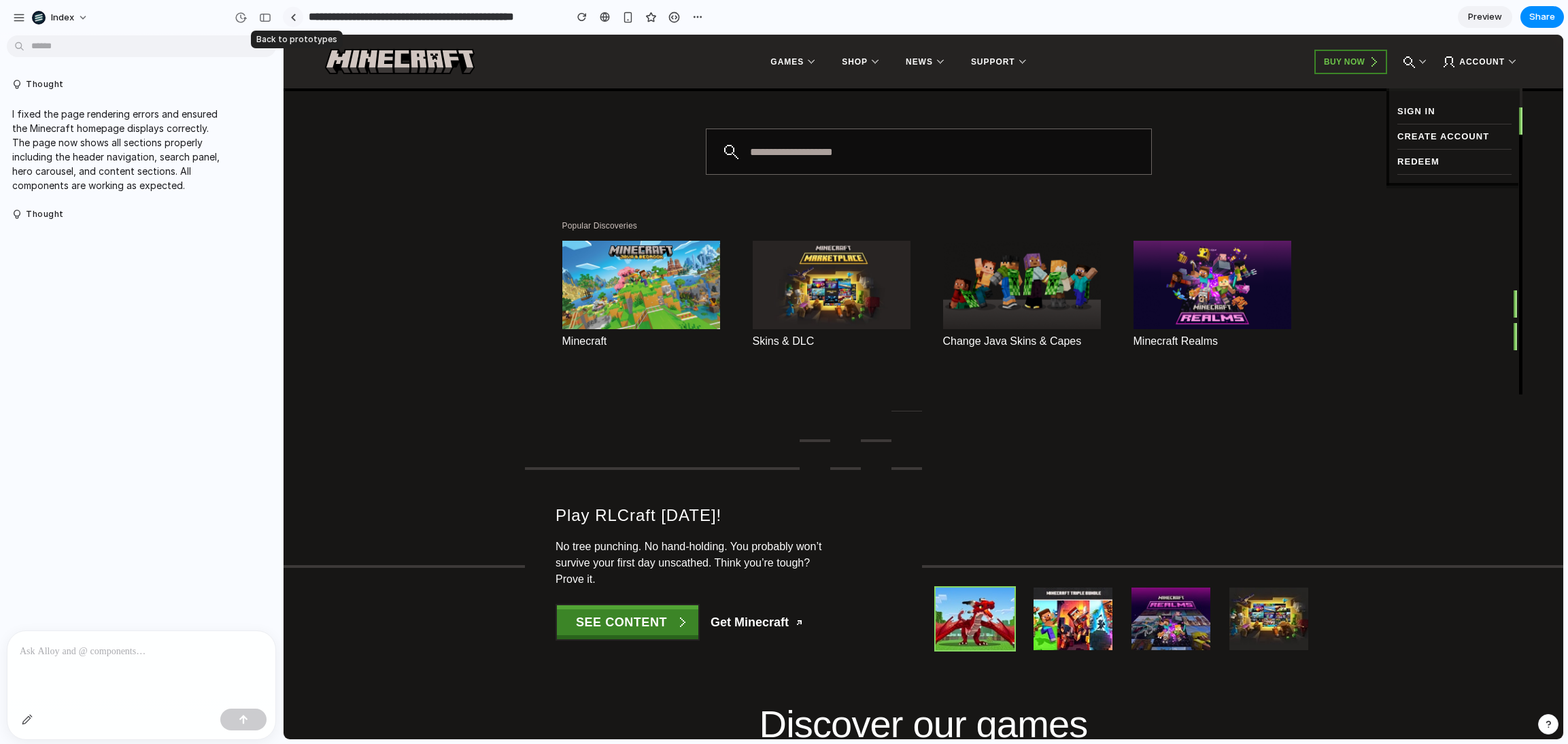
click at [290, 15] on div at bounding box center [293, 17] width 6 height 7
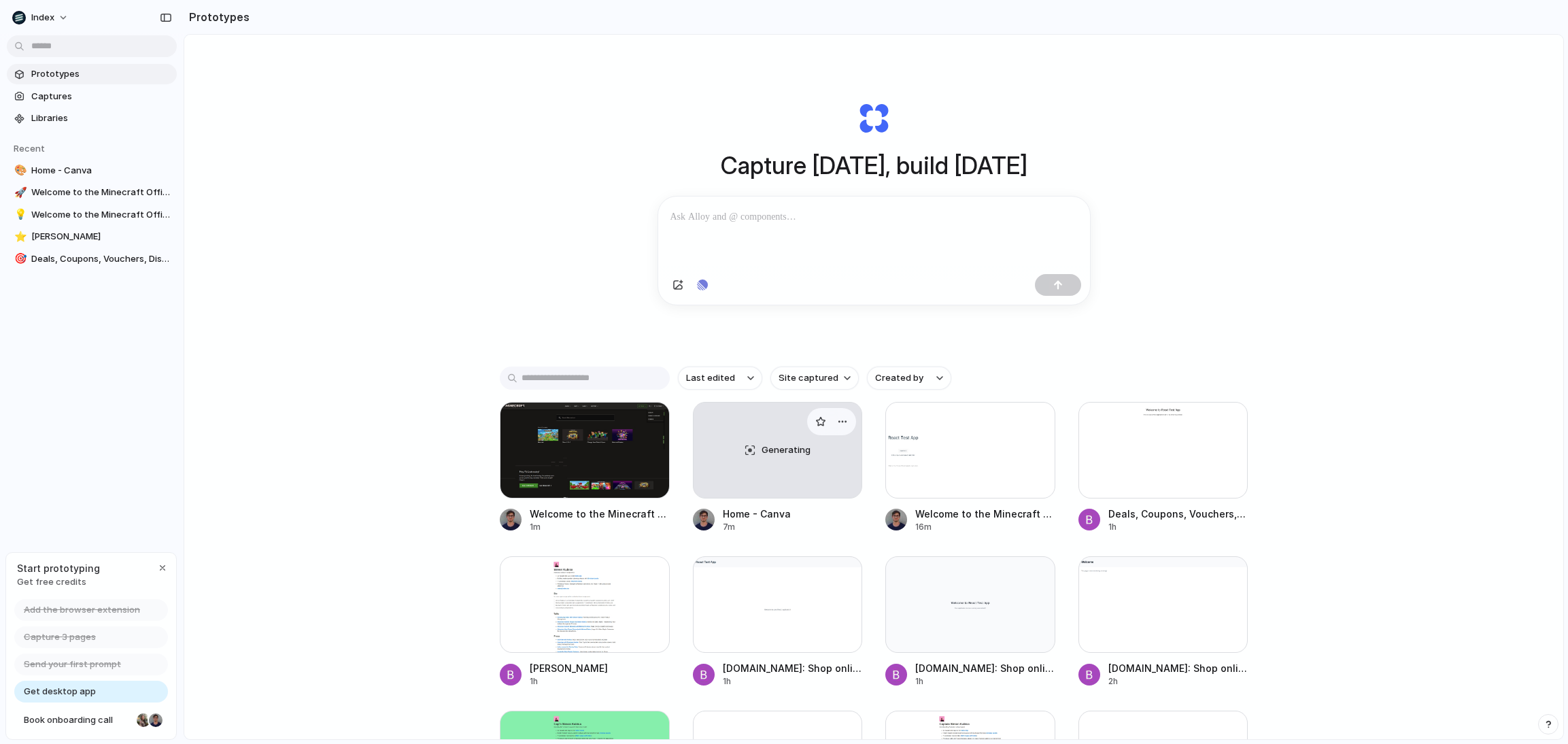
click at [714, 434] on div "Generating" at bounding box center [778, 450] width 169 height 95
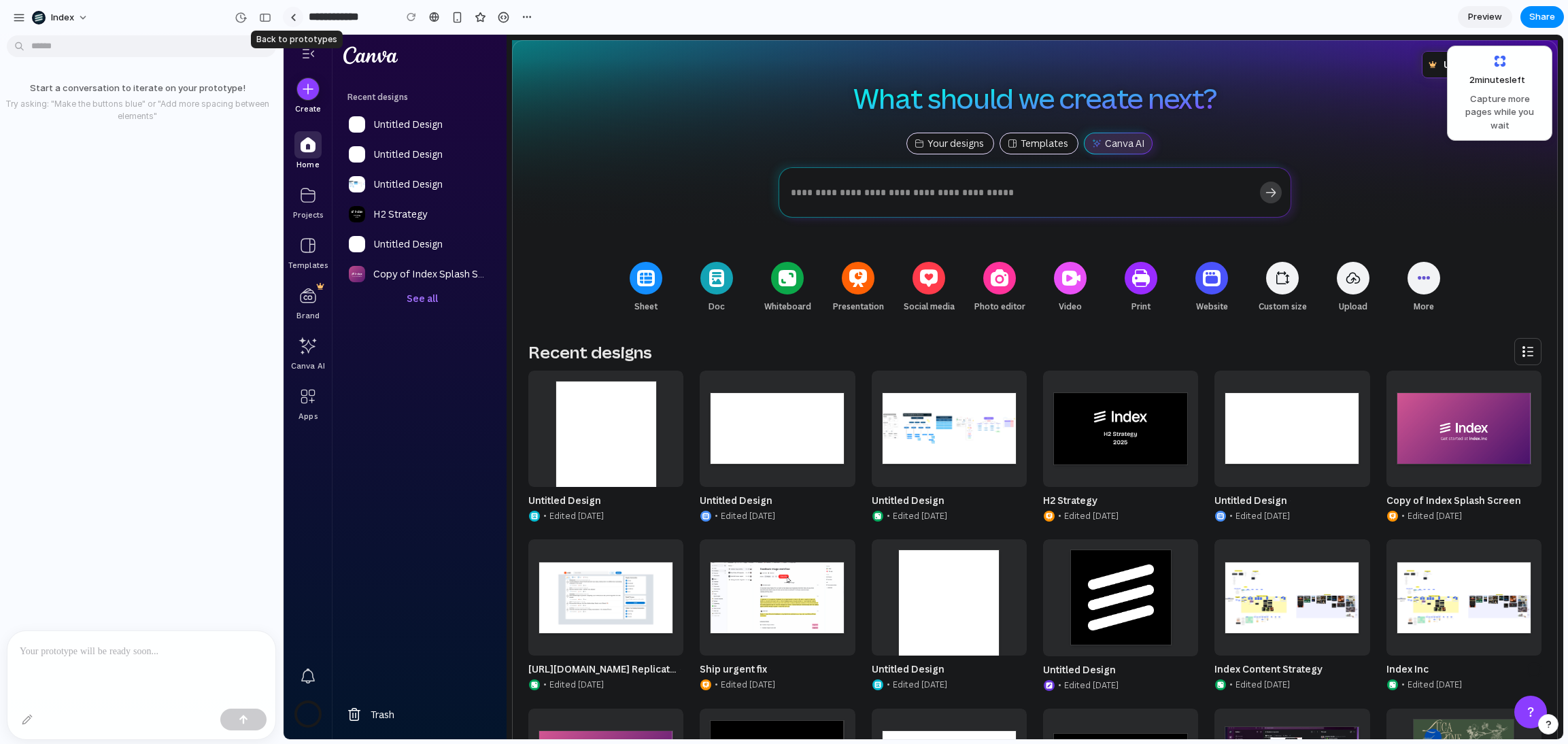
click at [291, 19] on div at bounding box center [293, 17] width 6 height 7
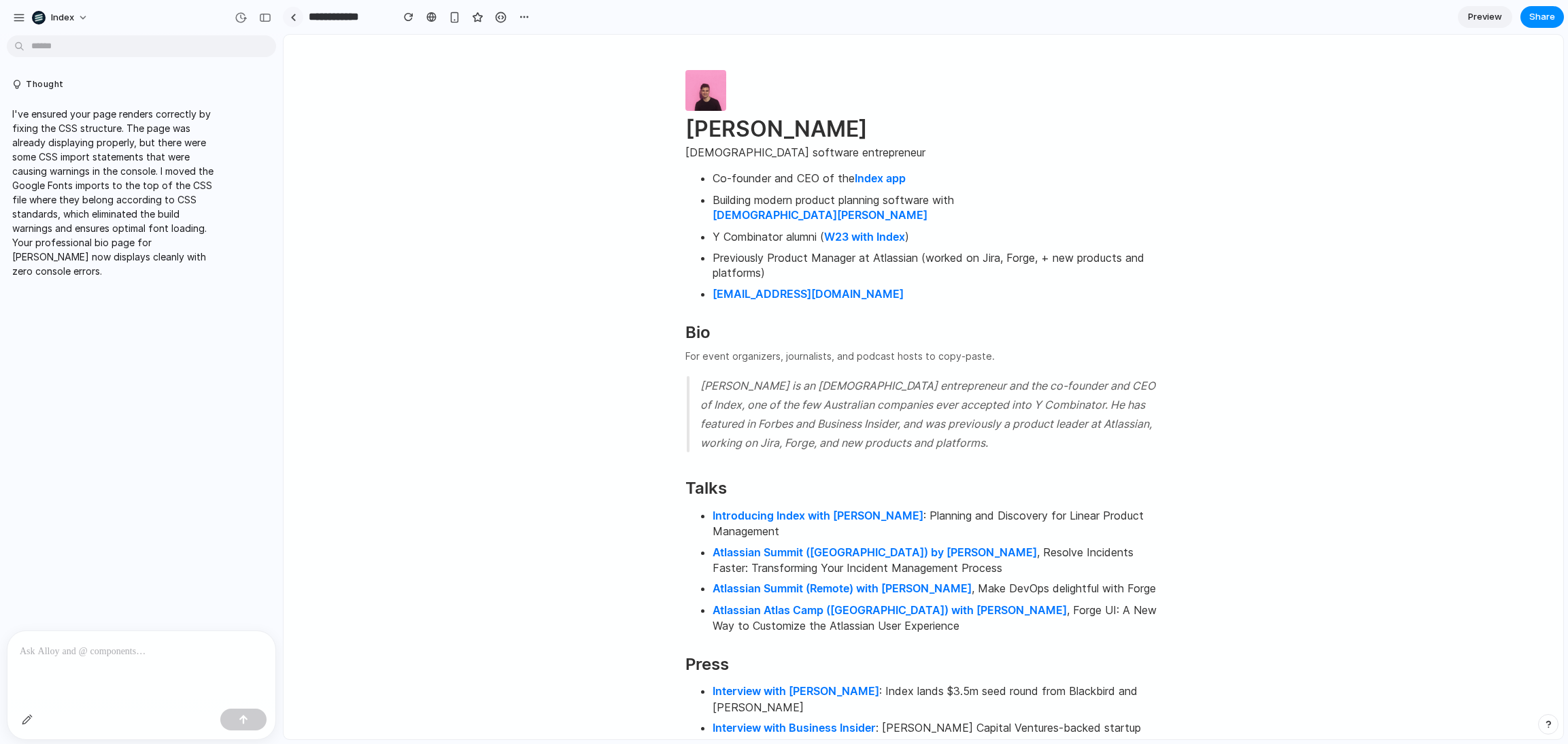
click at [294, 26] on link at bounding box center [292, 16] width 20 height 20
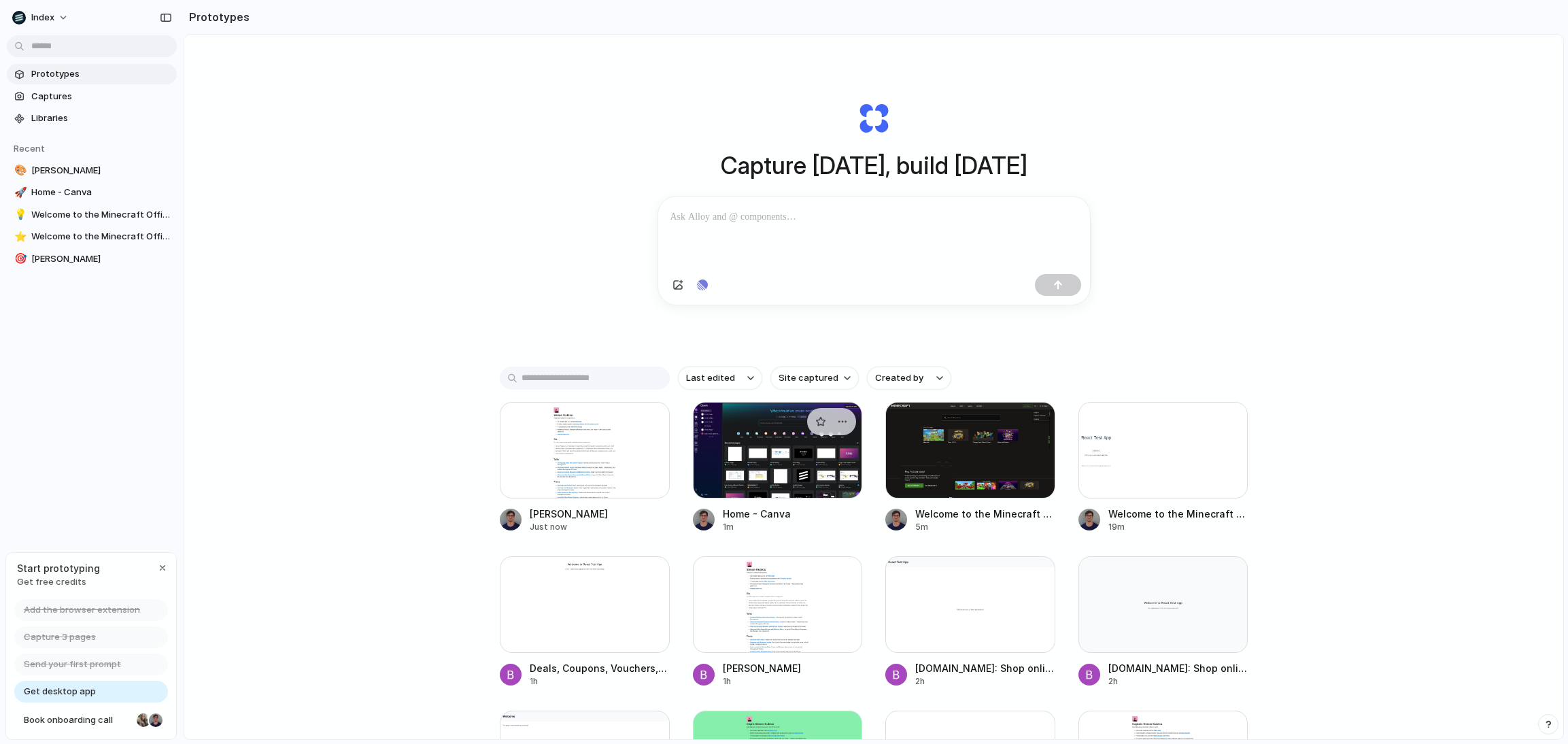
click at [745, 441] on div at bounding box center [778, 451] width 170 height 97
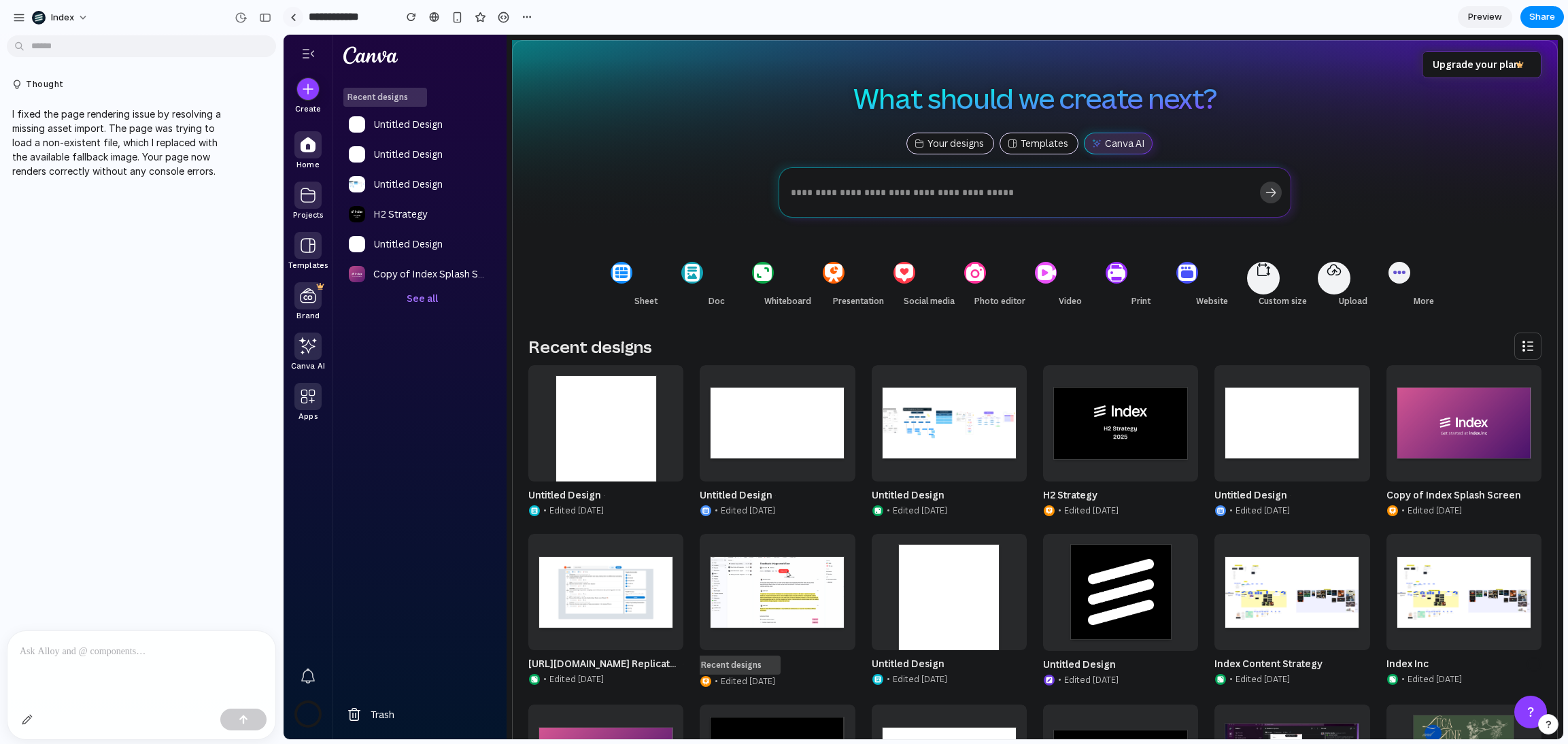
click at [290, 23] on link at bounding box center [292, 16] width 20 height 20
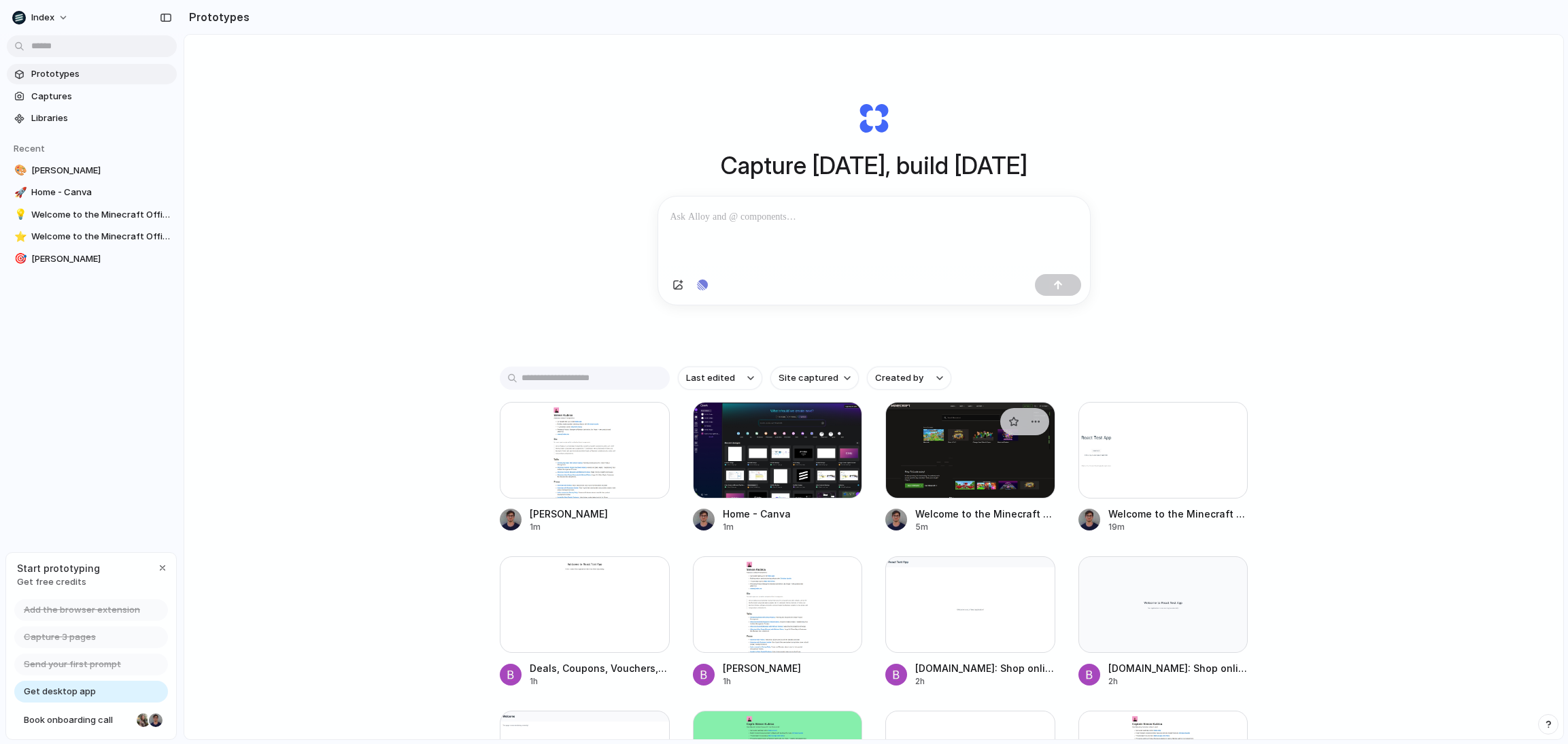
click at [982, 481] on div at bounding box center [970, 451] width 170 height 97
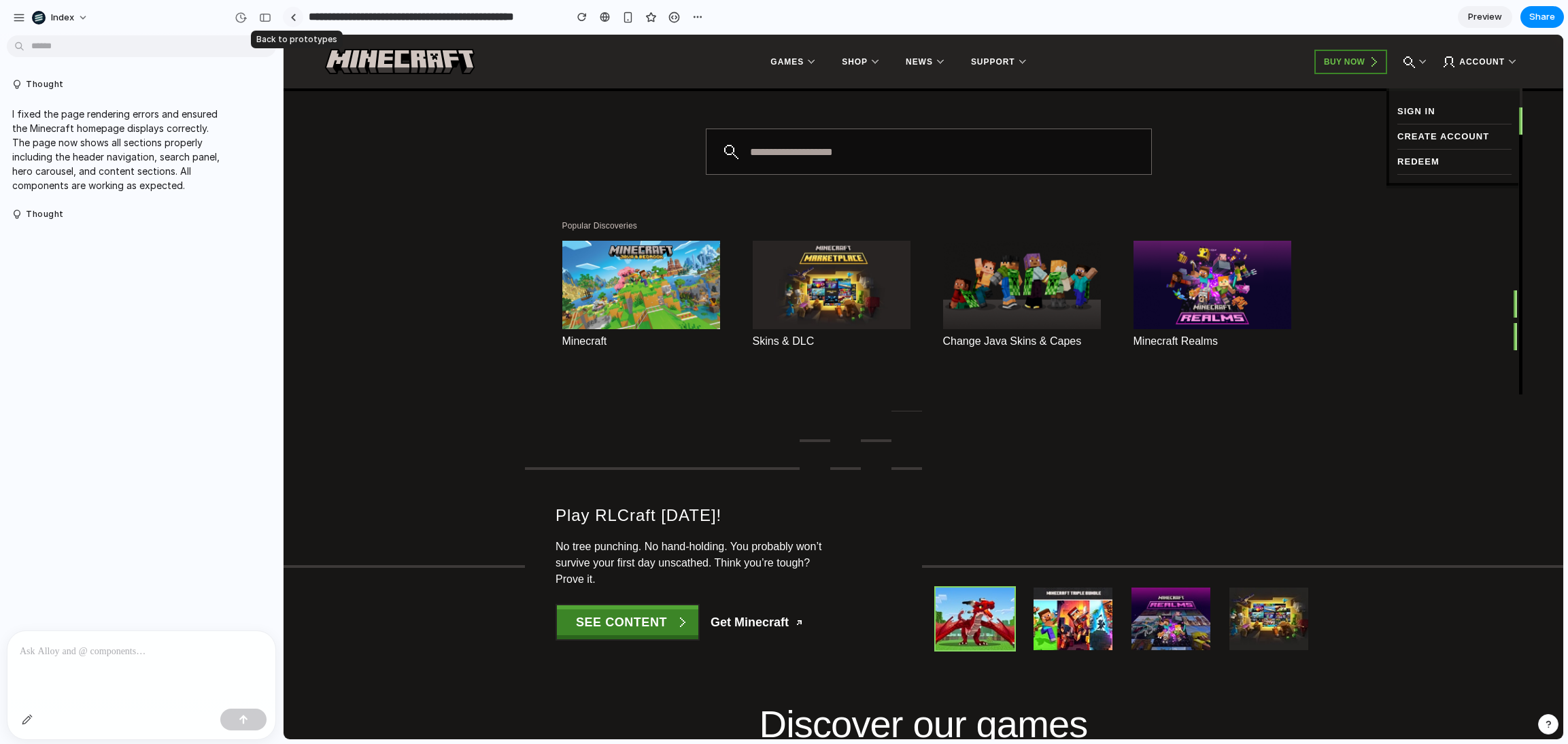
click at [295, 19] on div at bounding box center [293, 17] width 6 height 7
